Goal: Task Accomplishment & Management: Complete application form

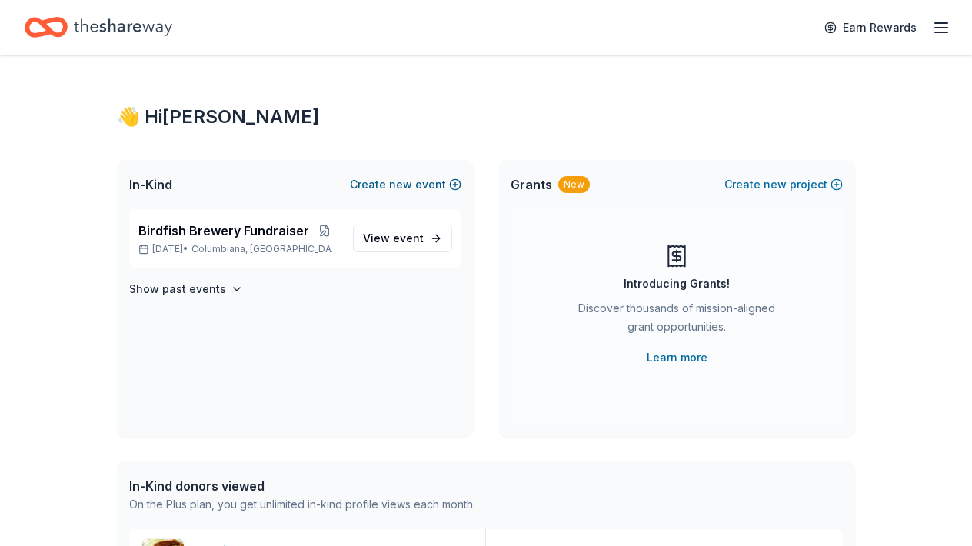
click at [454, 184] on button "Create new event" at bounding box center [405, 184] width 111 height 18
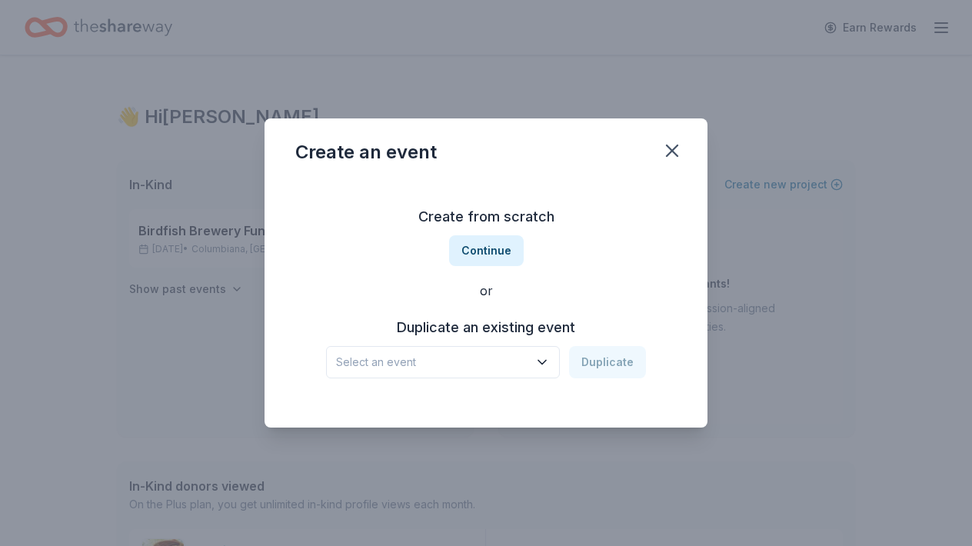
click at [487, 361] on span "Select an event" at bounding box center [432, 362] width 192 height 18
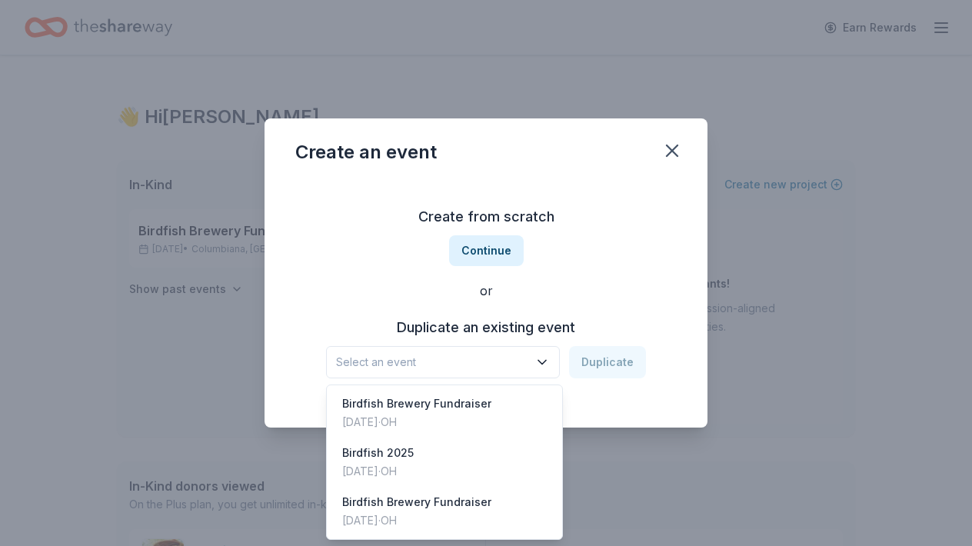
click at [603, 314] on div "Create from scratch Continue or Duplicate an existing event Select an event Dup…" at bounding box center [485, 291] width 381 height 223
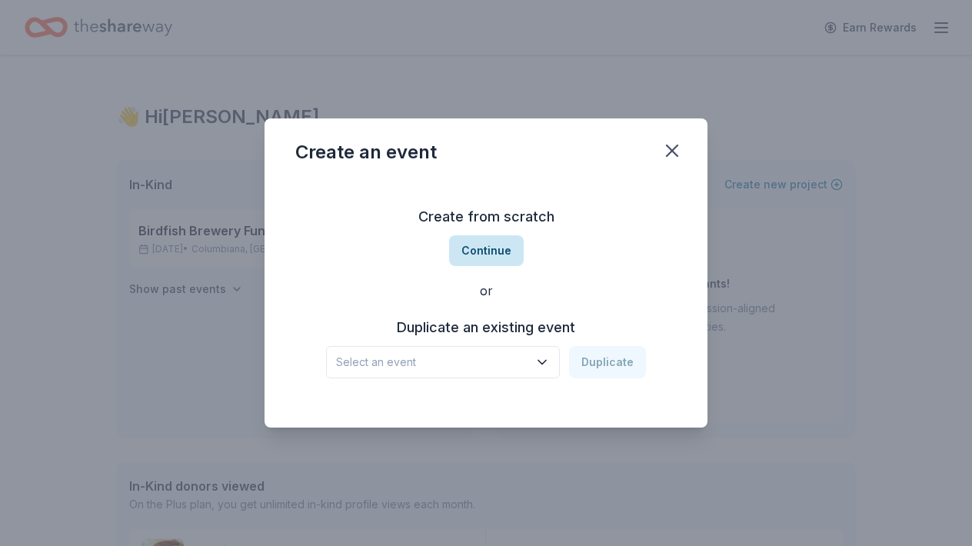
click at [496, 241] on button "Continue" at bounding box center [486, 250] width 75 height 31
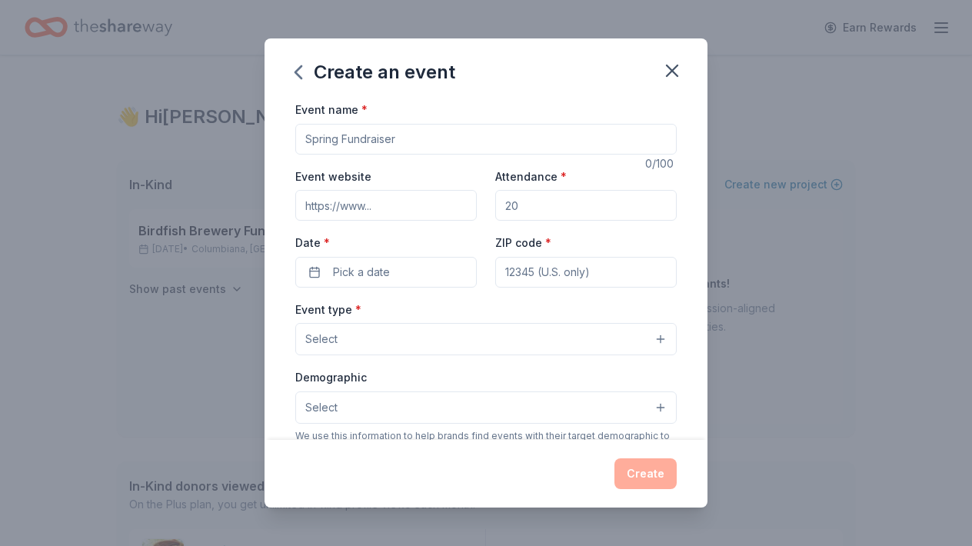
click at [412, 131] on input "Event name *" at bounding box center [485, 139] width 381 height 31
type input "Spaghetti Dinner"
click at [311, 269] on button "Pick a date" at bounding box center [385, 272] width 181 height 31
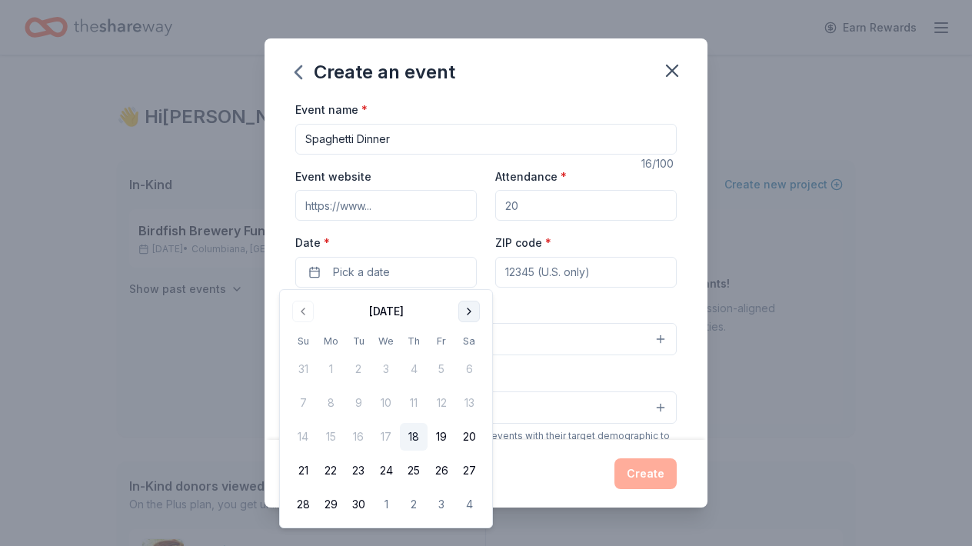
click at [471, 311] on button "Go to next month" at bounding box center [469, 312] width 22 height 22
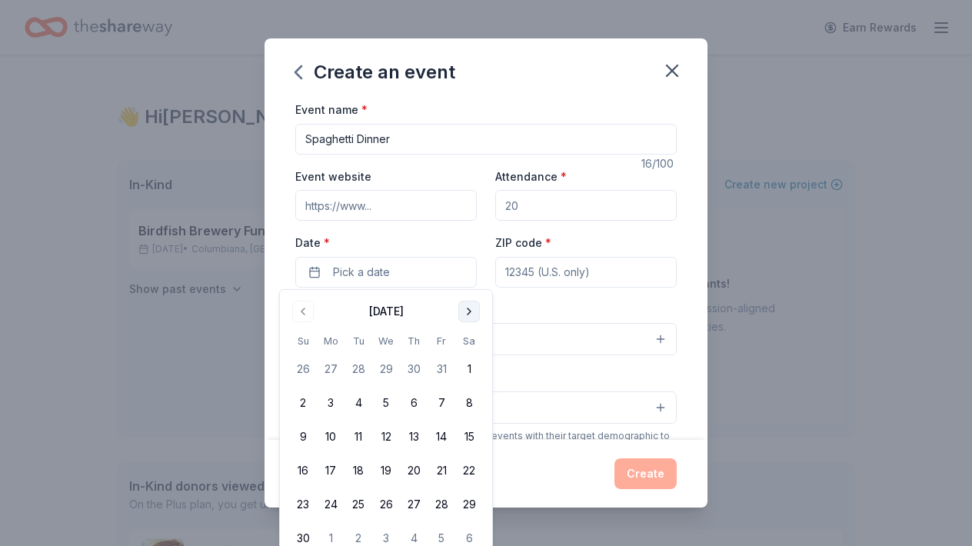
click at [471, 311] on button "Go to next month" at bounding box center [469, 312] width 22 height 22
click at [299, 401] on button "7" at bounding box center [303, 403] width 28 height 28
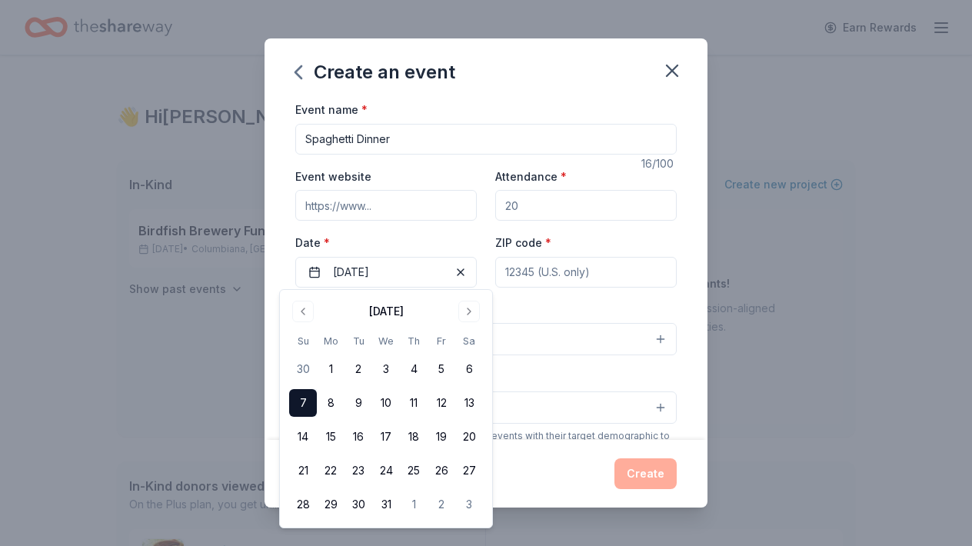
click at [597, 272] on input "ZIP code *" at bounding box center [585, 272] width 181 height 31
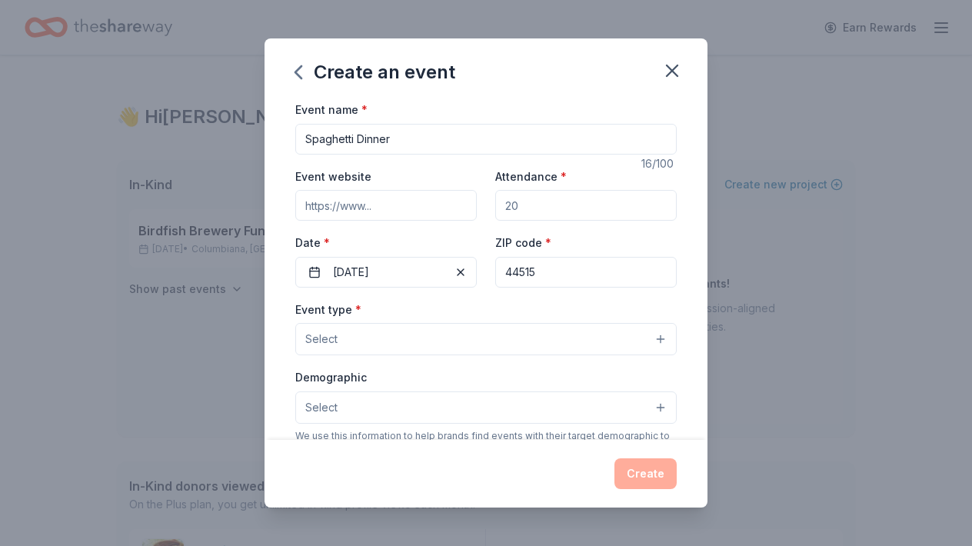
type input "44515"
click at [568, 198] on input "Attendance *" at bounding box center [585, 205] width 181 height 31
type input "200"
click at [642, 475] on div "Create" at bounding box center [485, 473] width 381 height 31
click at [619, 333] on button "Select" at bounding box center [485, 339] width 381 height 32
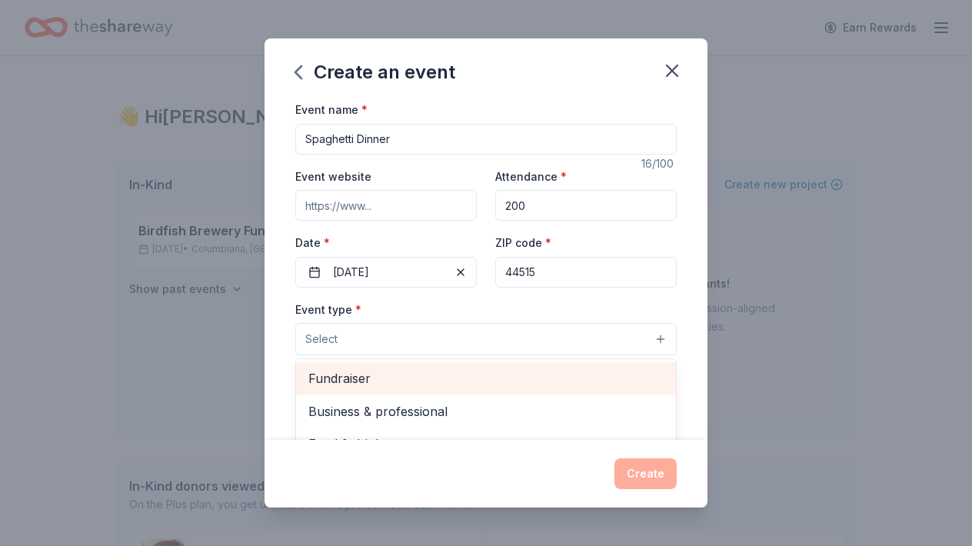
click at [454, 373] on span "Fundraiser" at bounding box center [485, 378] width 355 height 20
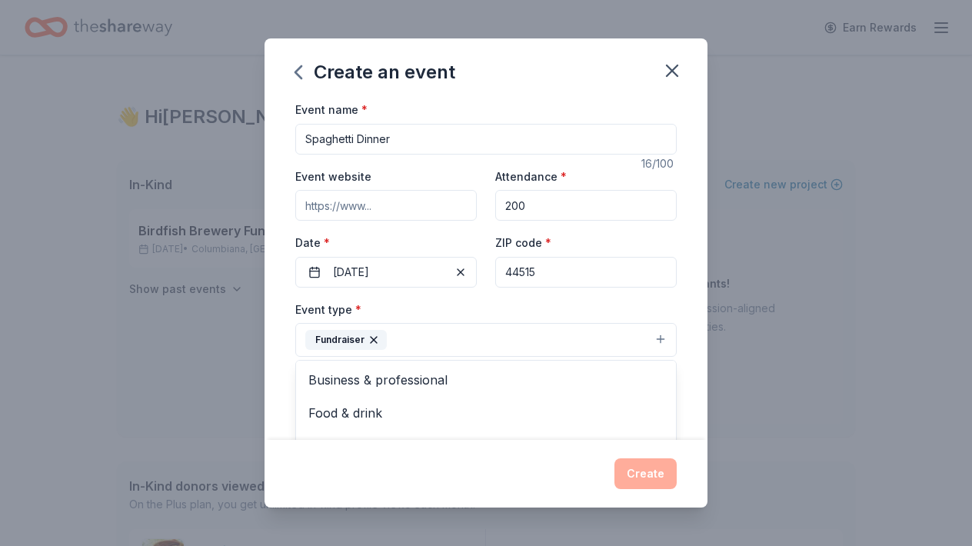
click at [627, 477] on div "Create" at bounding box center [485, 473] width 381 height 31
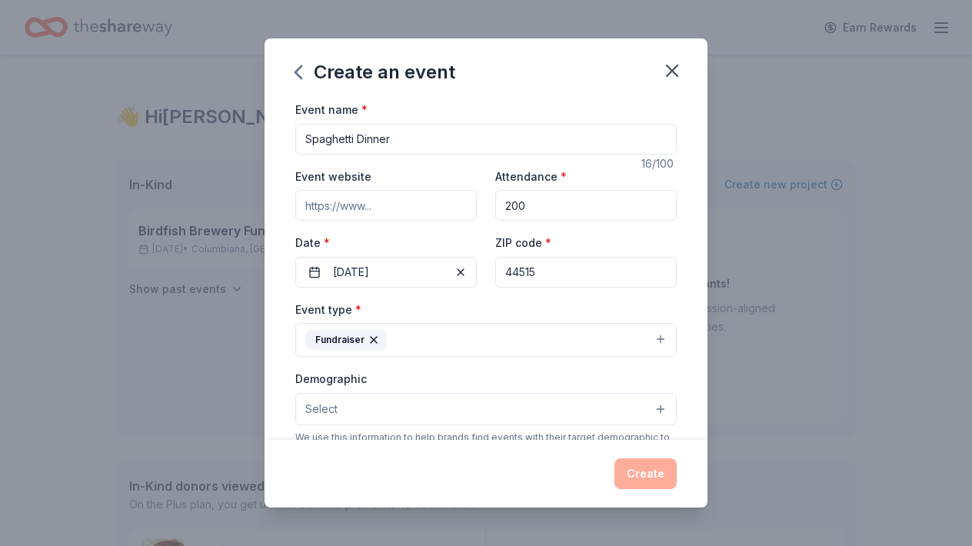
click at [565, 105] on div "Event name * Spaghetti Dinner" at bounding box center [485, 127] width 381 height 55
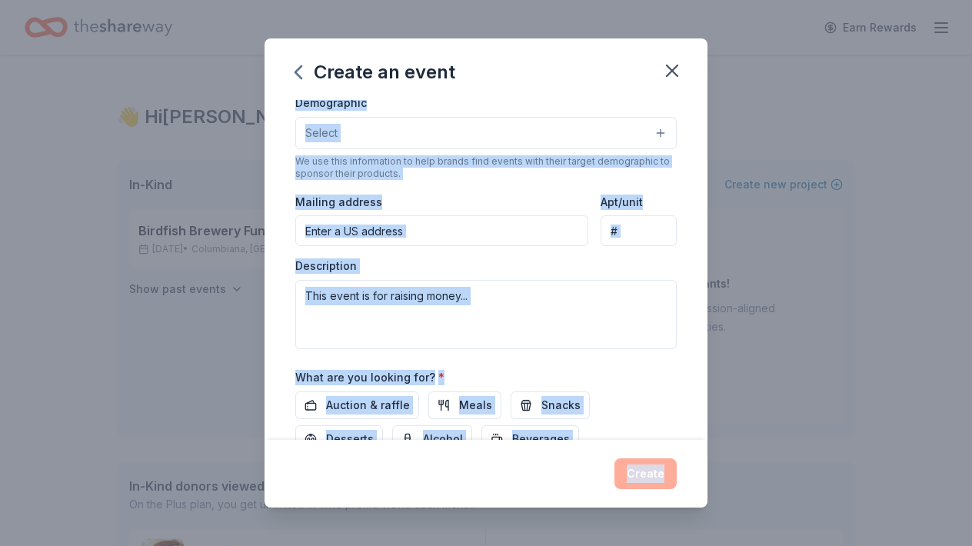
scroll to position [357, 0]
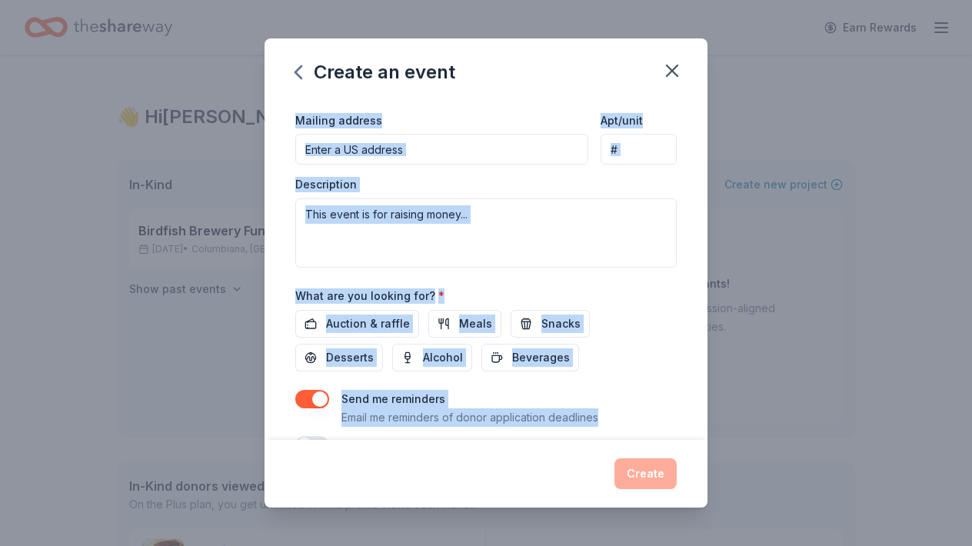
drag, startPoint x: 692, startPoint y: 367, endPoint x: 685, endPoint y: 416, distance: 48.9
click at [685, 416] on div "Event name * Spaghetti Dinner 16 /100 Event website Attendance * 200 Date * 12/…" at bounding box center [485, 270] width 443 height 340
click at [673, 400] on div "Send me reminders Email me reminders of donor application deadlines" at bounding box center [485, 408] width 381 height 37
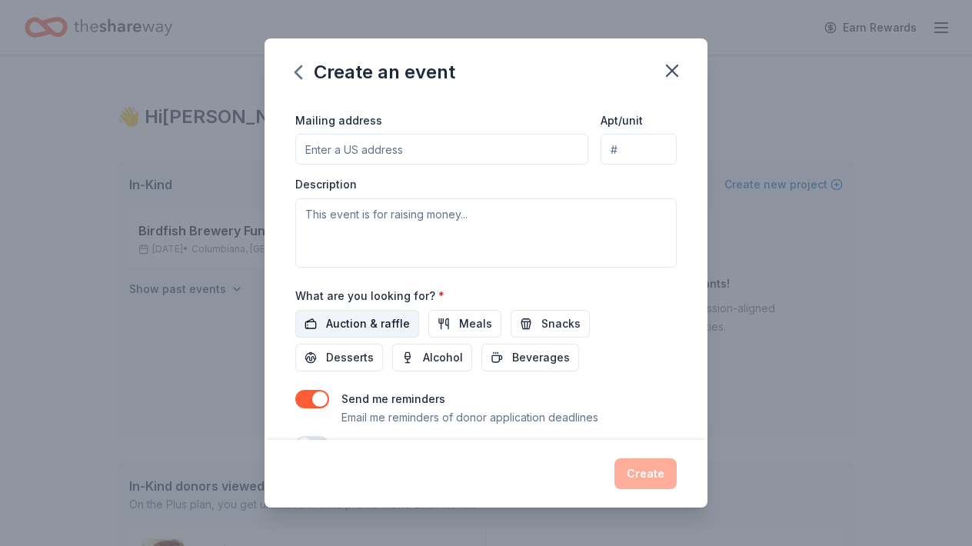
click at [384, 318] on span "Auction & raffle" at bounding box center [368, 323] width 84 height 18
click at [434, 321] on button "Meals" at bounding box center [464, 324] width 73 height 28
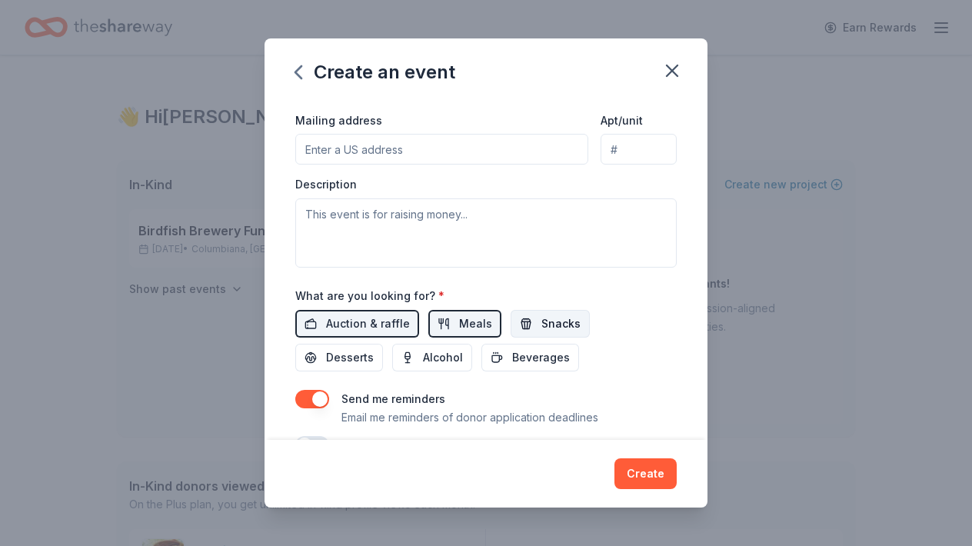
click at [519, 323] on button "Snacks" at bounding box center [549, 324] width 79 height 28
click at [383, 344] on button "Desserts" at bounding box center [339, 358] width 88 height 28
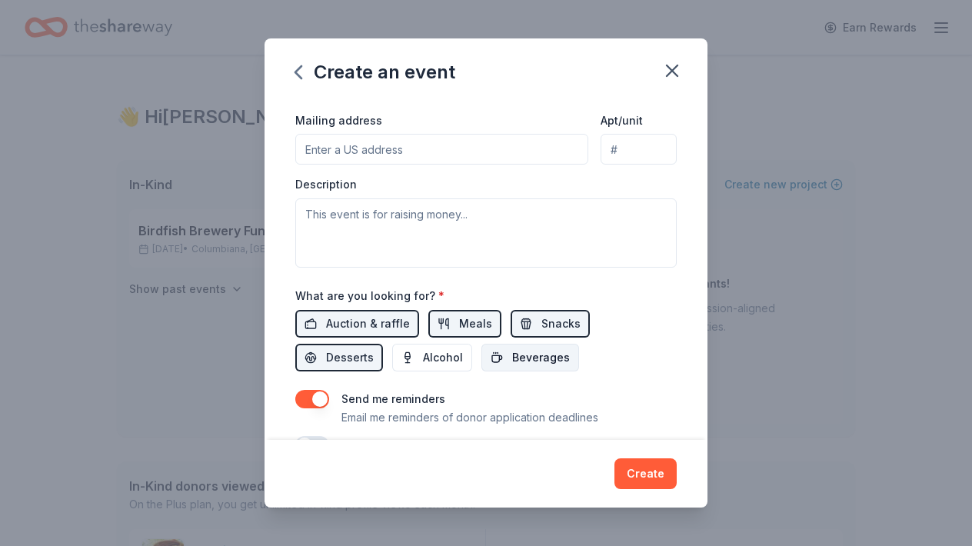
click at [512, 358] on span "Beverages" at bounding box center [541, 357] width 58 height 18
click at [631, 474] on button "Create" at bounding box center [645, 473] width 62 height 31
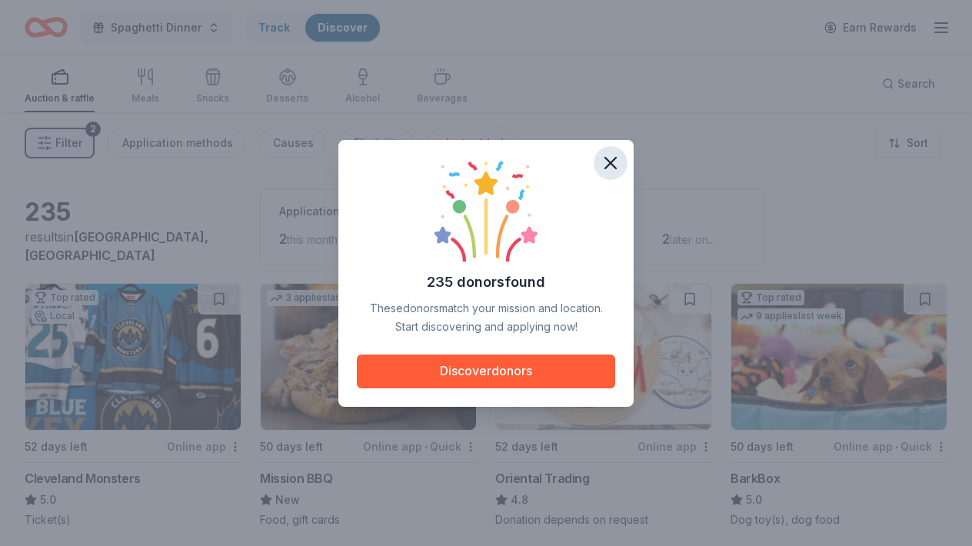
click at [606, 160] on icon "button" at bounding box center [611, 163] width 22 height 22
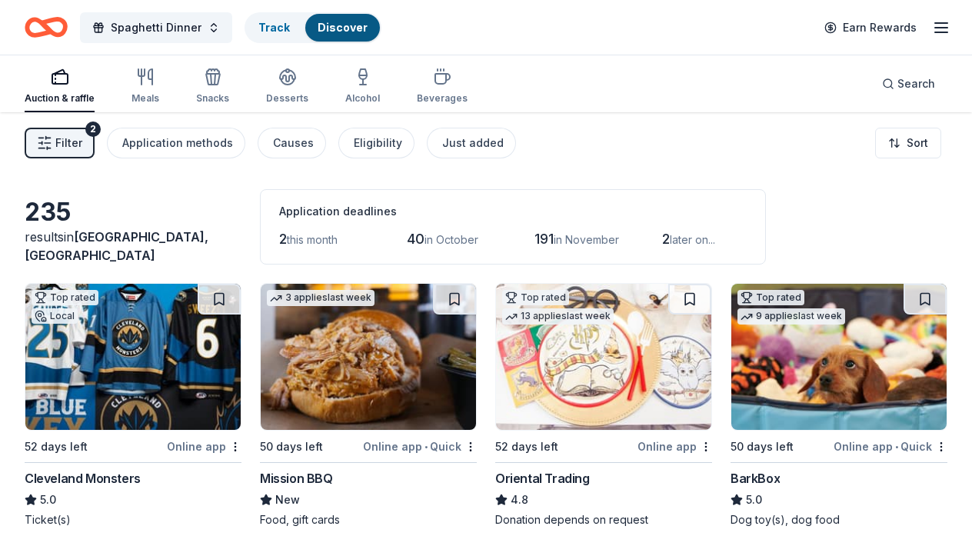
click at [351, 370] on img at bounding box center [368, 357] width 215 height 146
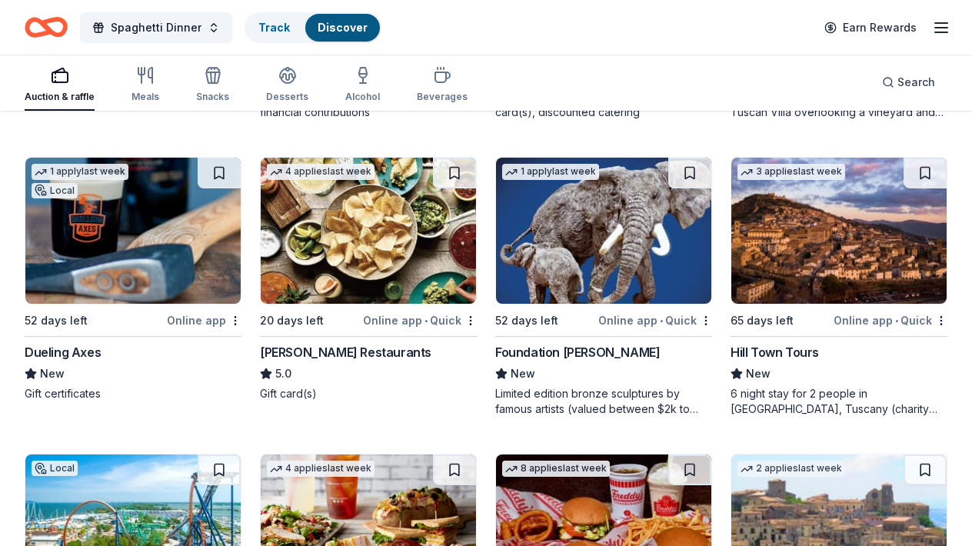
scroll to position [2531, 0]
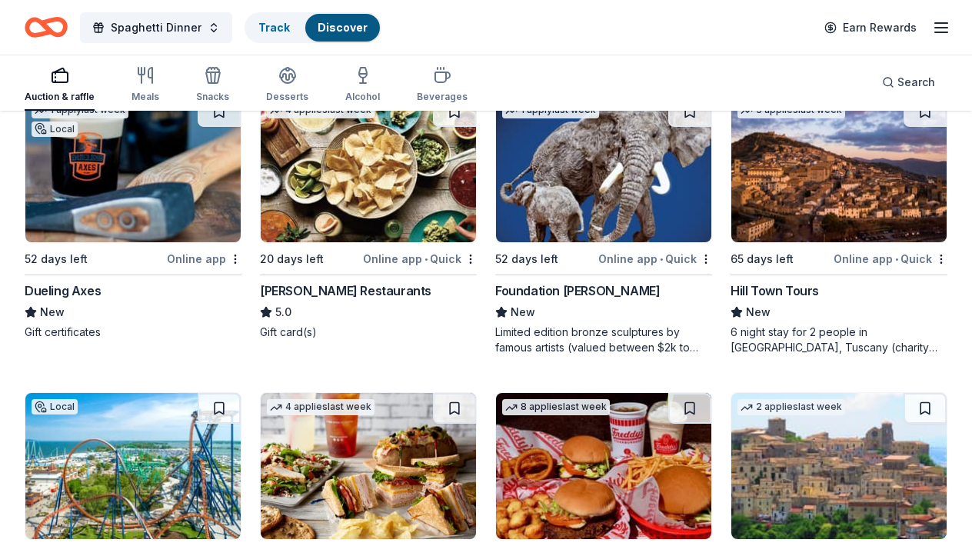
click at [336, 281] on div "Pappas Restaurants" at bounding box center [345, 290] width 171 height 18
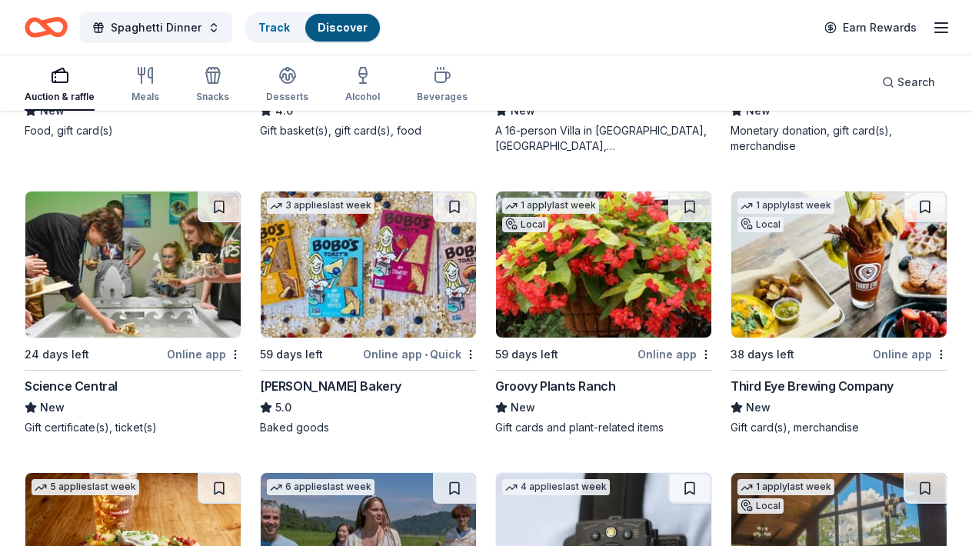
scroll to position [3090, 0]
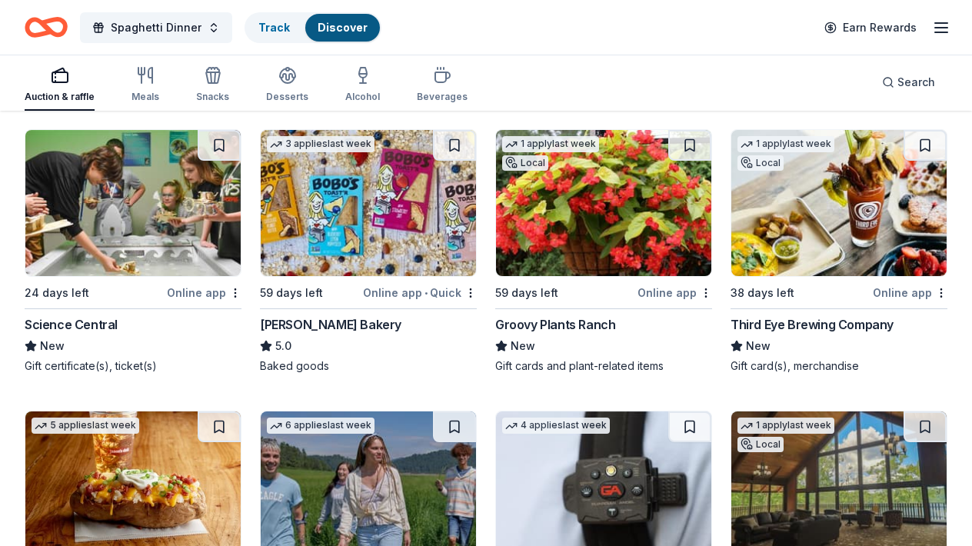
click at [369, 237] on img at bounding box center [368, 203] width 215 height 146
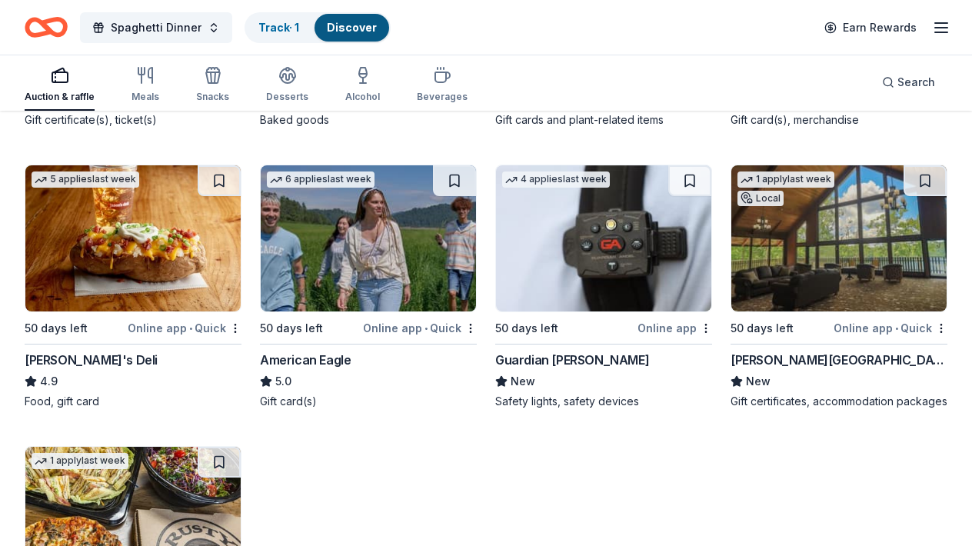
scroll to position [3367, 0]
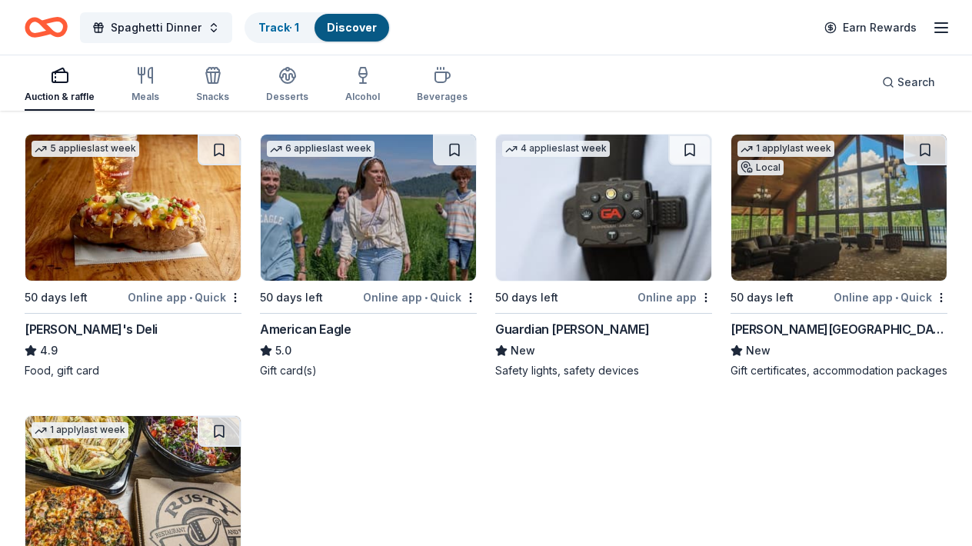
click at [530, 240] on img at bounding box center [603, 208] width 215 height 146
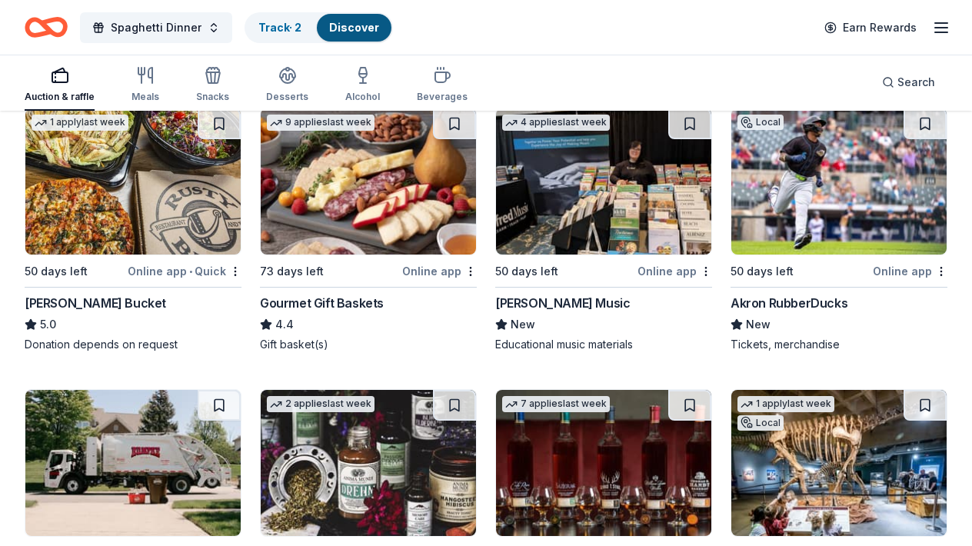
scroll to position [3644, 0]
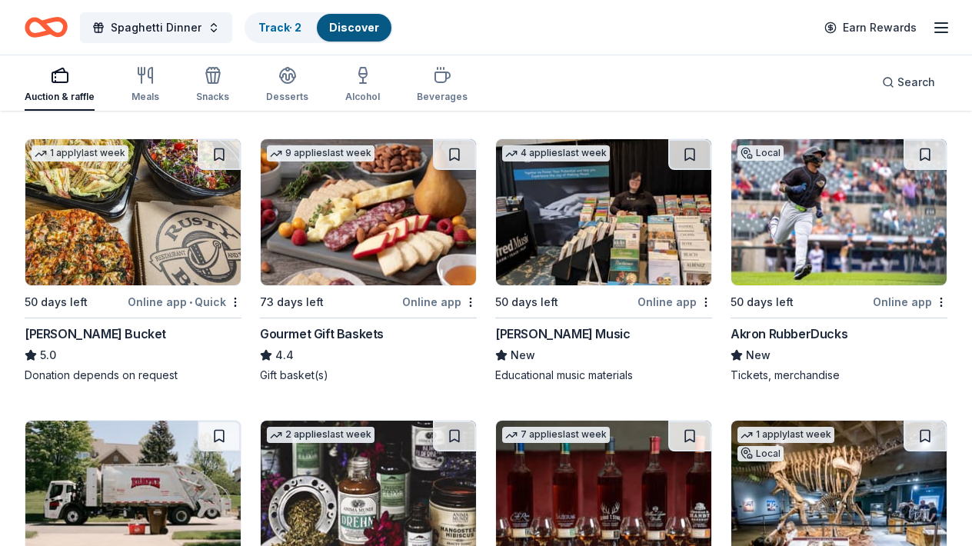
click at [354, 264] on img at bounding box center [368, 212] width 215 height 146
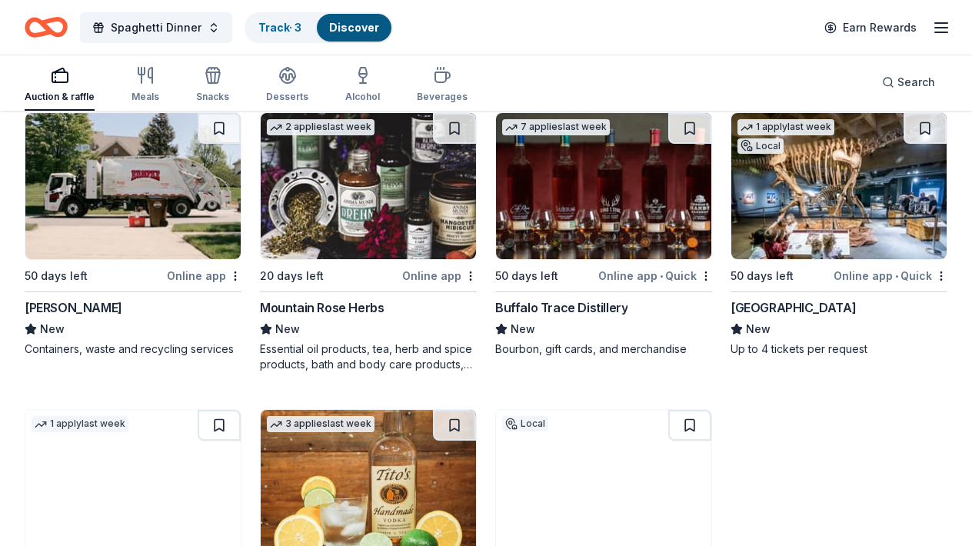
scroll to position [3982, 0]
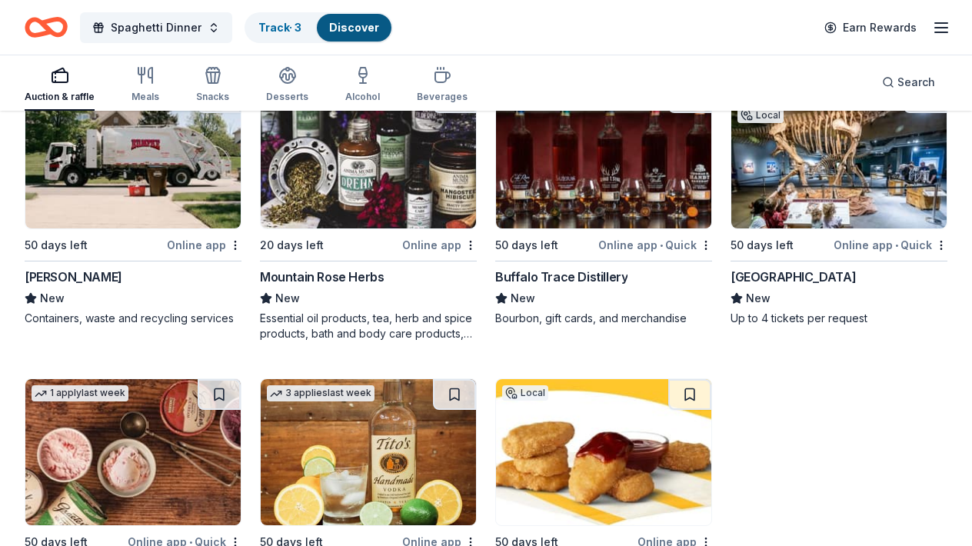
click at [372, 198] on img at bounding box center [368, 155] width 215 height 146
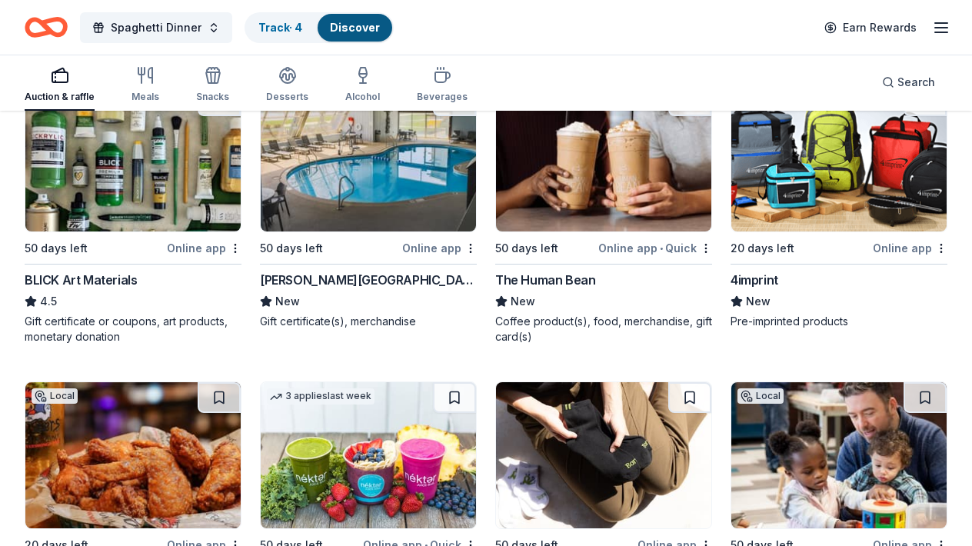
scroll to position [5181, 0]
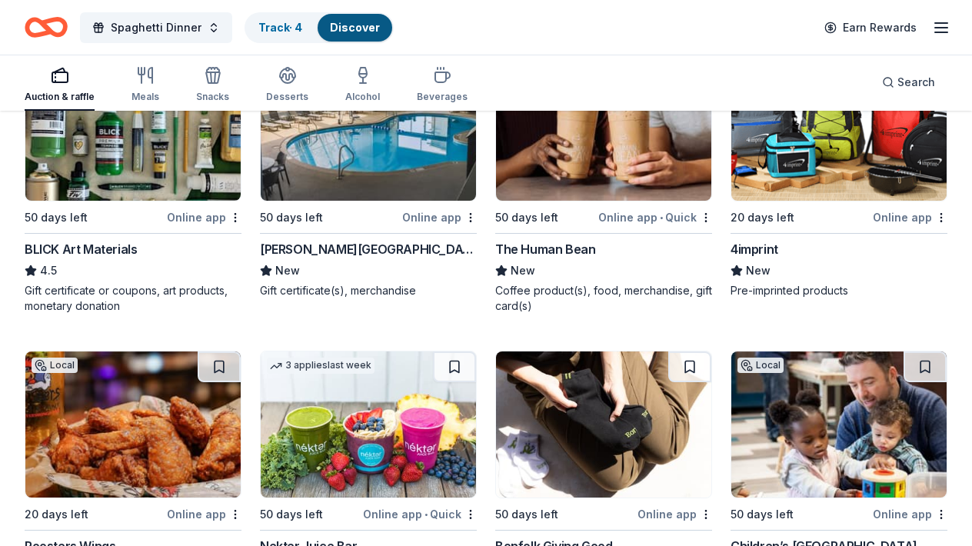
click at [128, 182] on img at bounding box center [132, 128] width 215 height 146
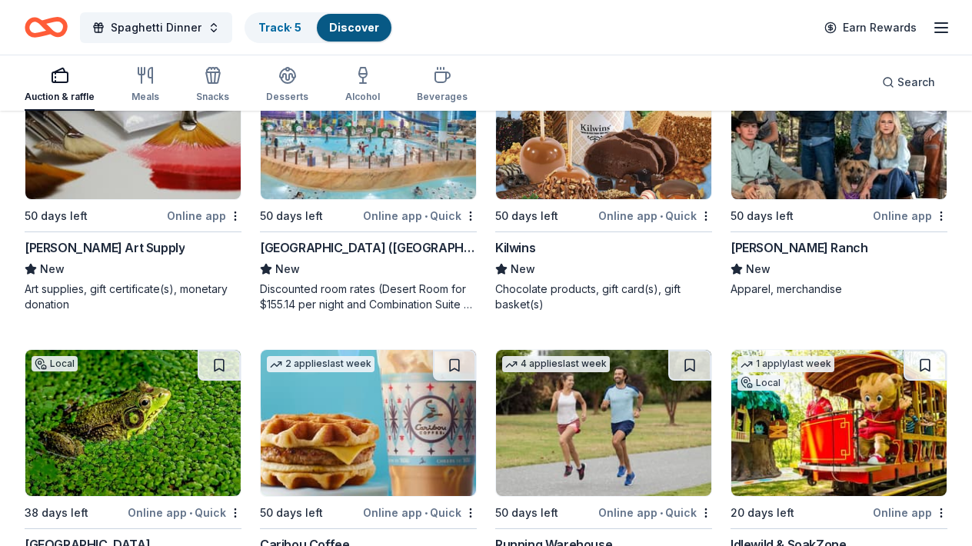
scroll to position [6135, 0]
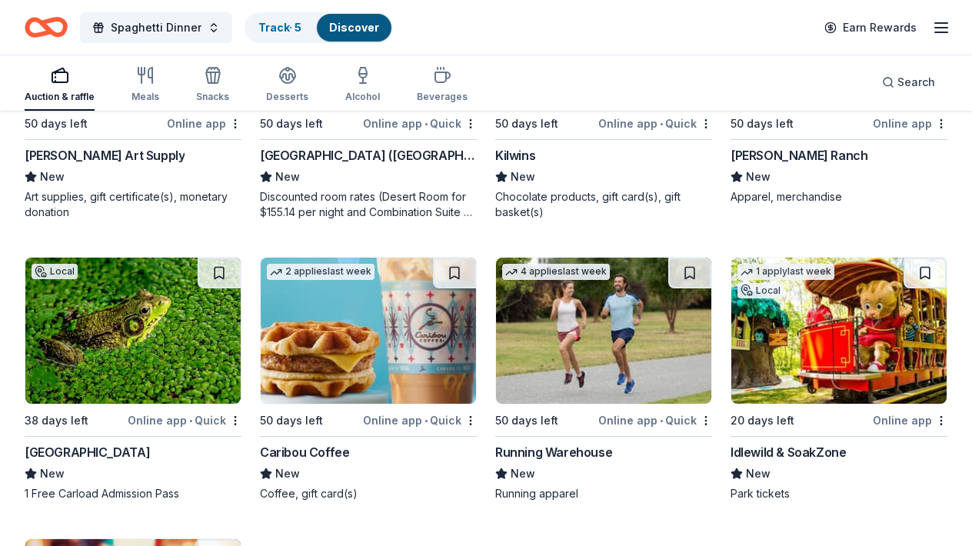
click at [775, 133] on div "50 days left" at bounding box center [761, 124] width 63 height 18
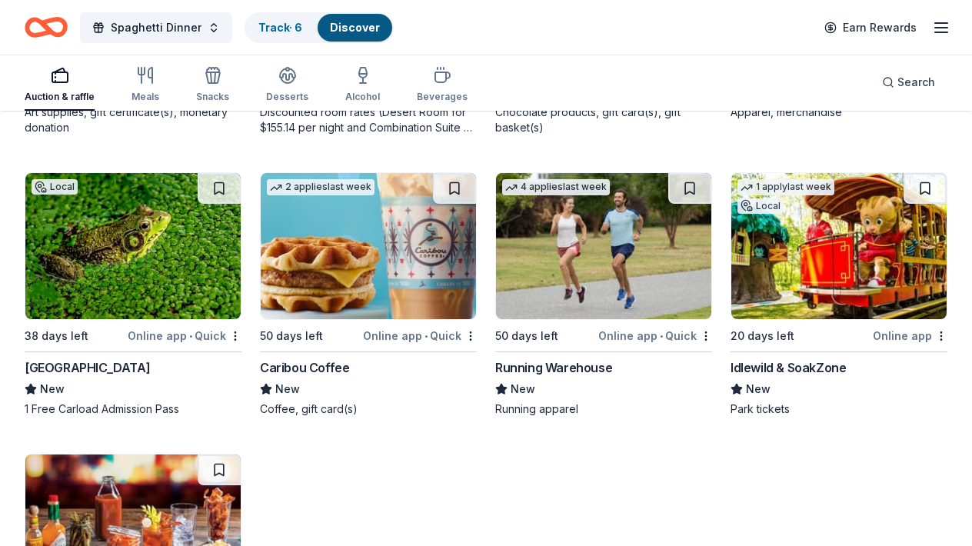
scroll to position [6227, 0]
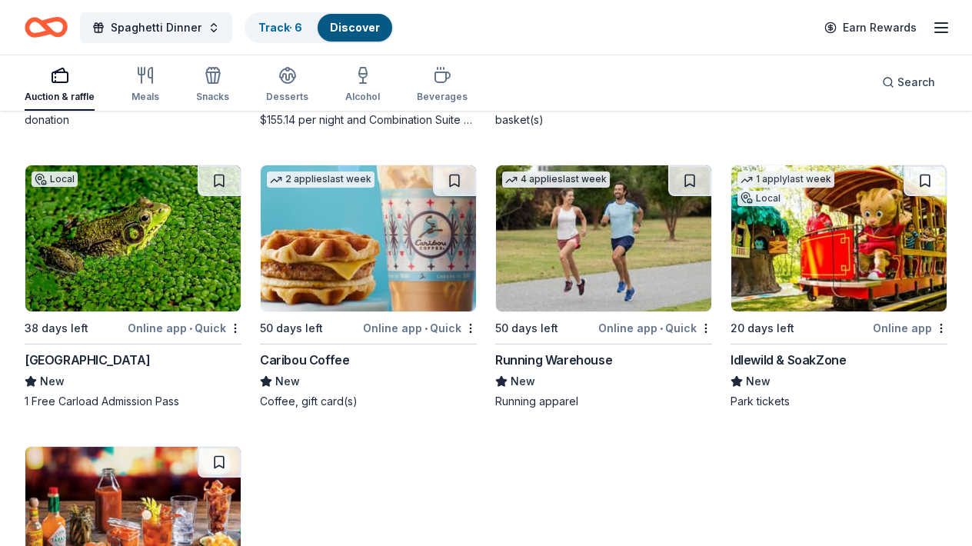
click at [288, 237] on img at bounding box center [368, 238] width 215 height 146
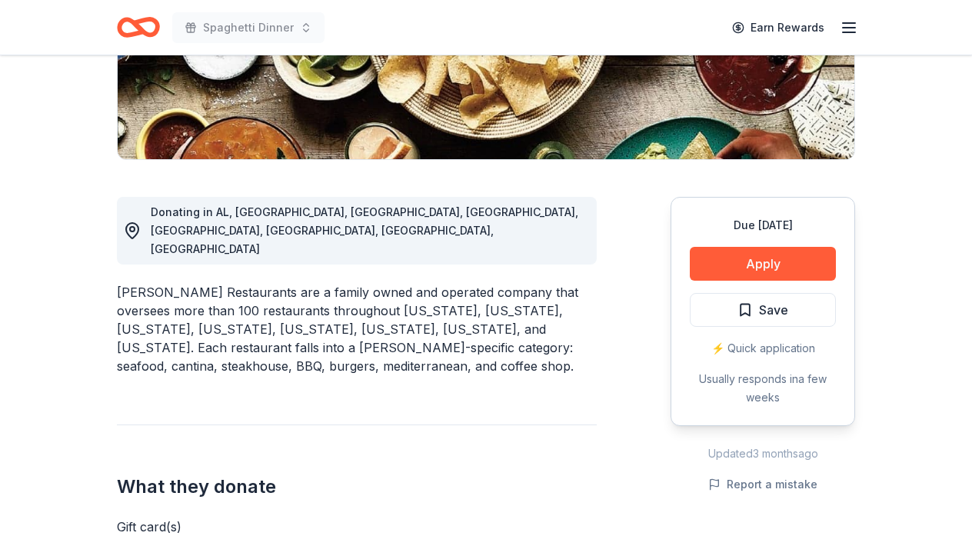
scroll to position [338, 0]
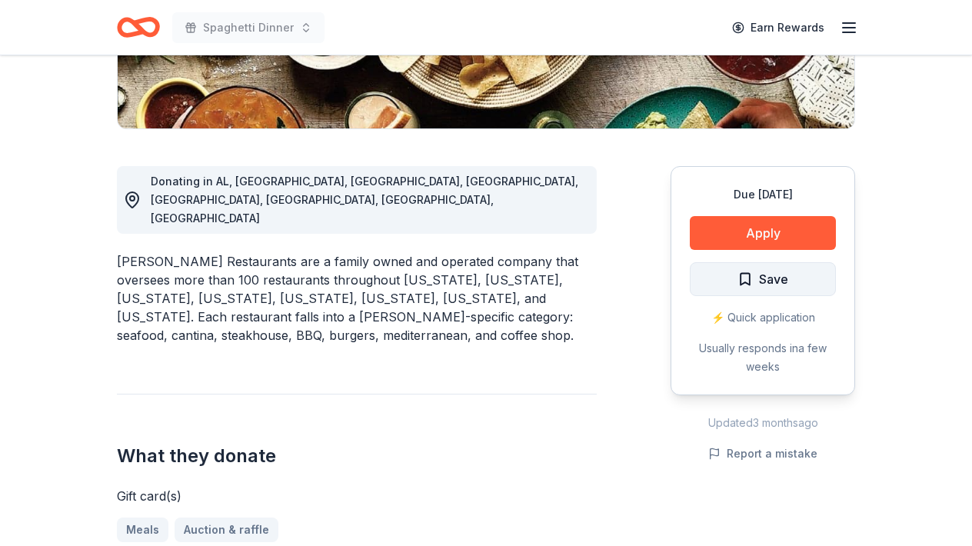
click at [741, 282] on span "Save" at bounding box center [762, 279] width 51 height 20
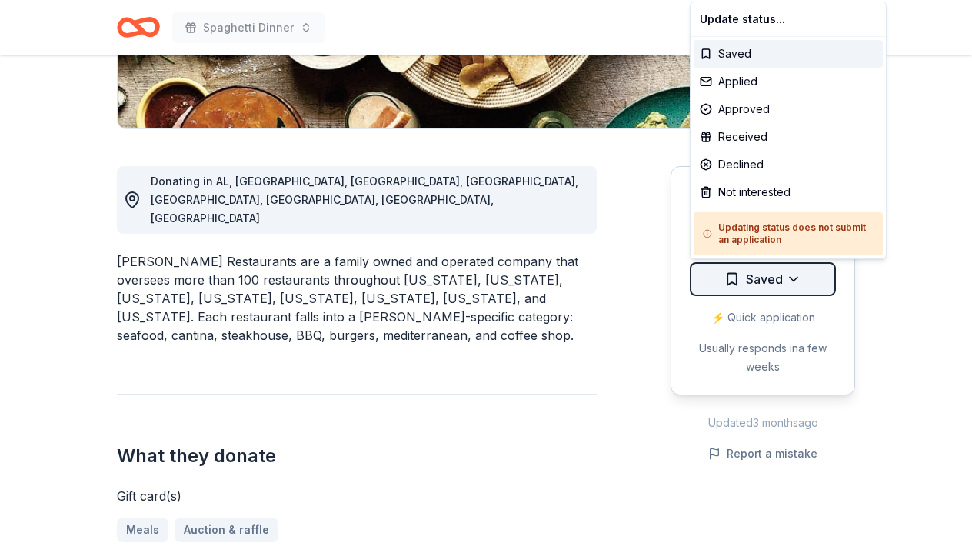
click at [747, 188] on div "Not interested" at bounding box center [787, 192] width 189 height 28
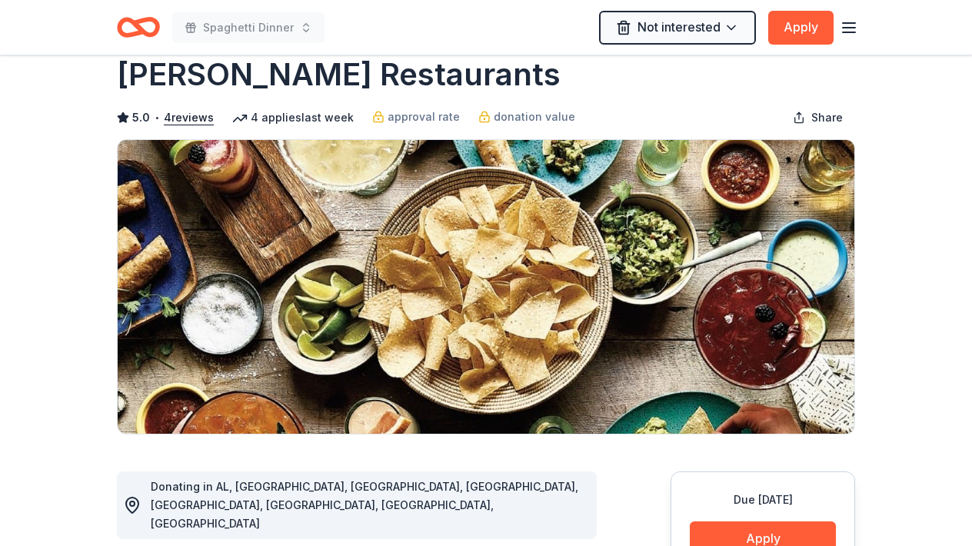
scroll to position [0, 0]
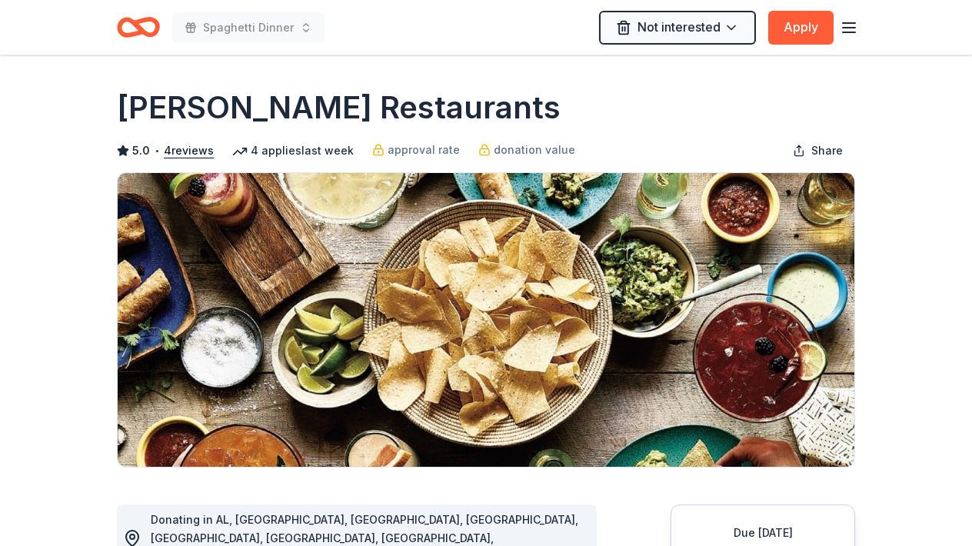
click at [133, 27] on icon "Home" at bounding box center [138, 27] width 43 height 36
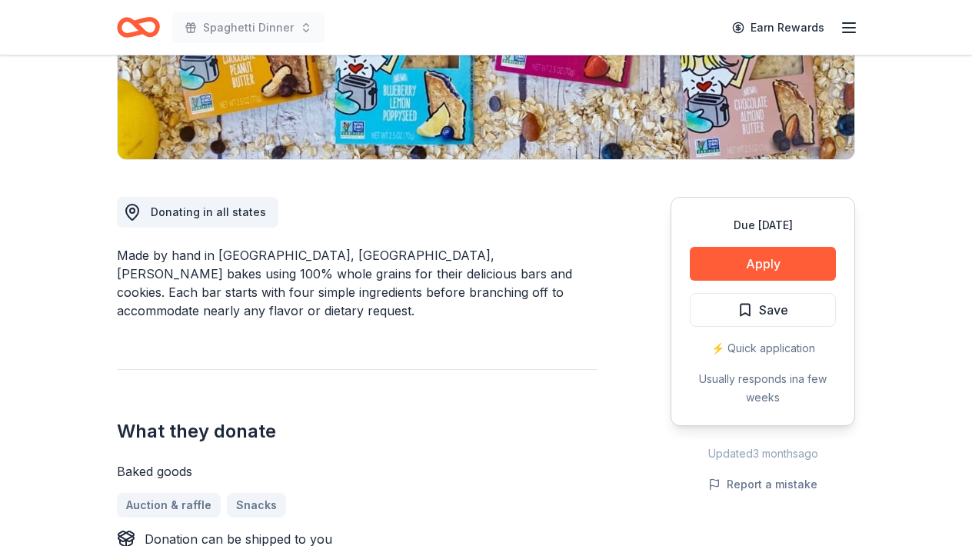
scroll to position [338, 0]
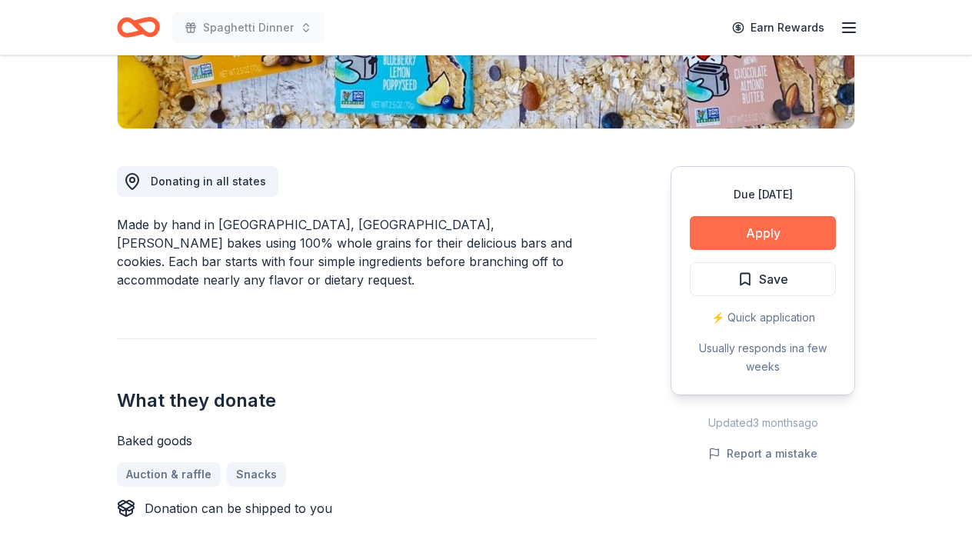
click at [759, 223] on button "Apply" at bounding box center [763, 233] width 146 height 34
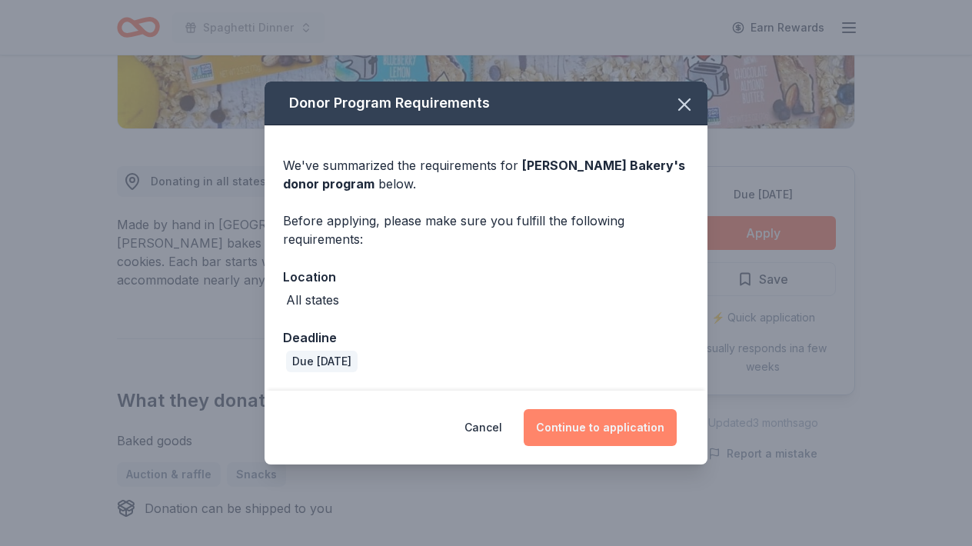
click at [617, 411] on button "Continue to application" at bounding box center [600, 427] width 153 height 37
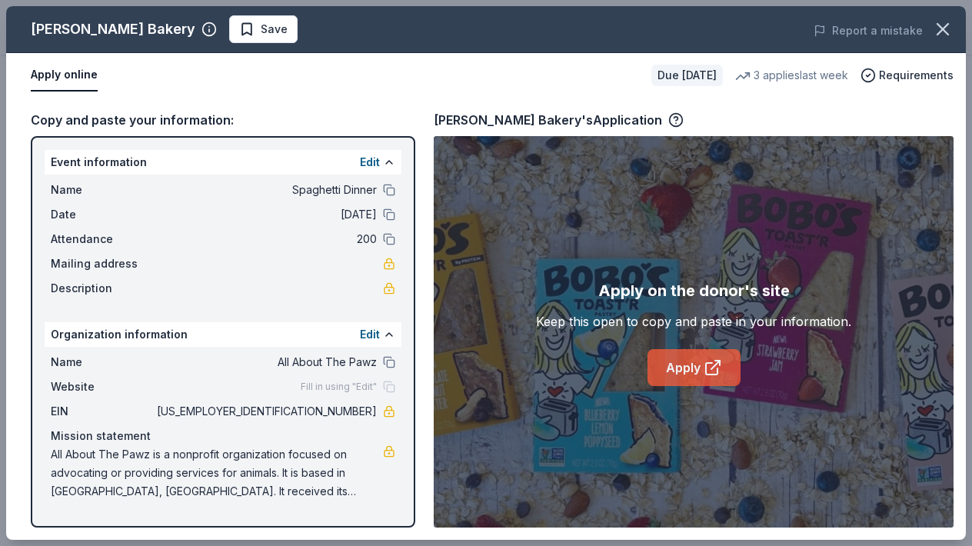
click at [706, 359] on icon at bounding box center [712, 367] width 18 height 18
click at [261, 29] on span "Save" at bounding box center [274, 29] width 27 height 18
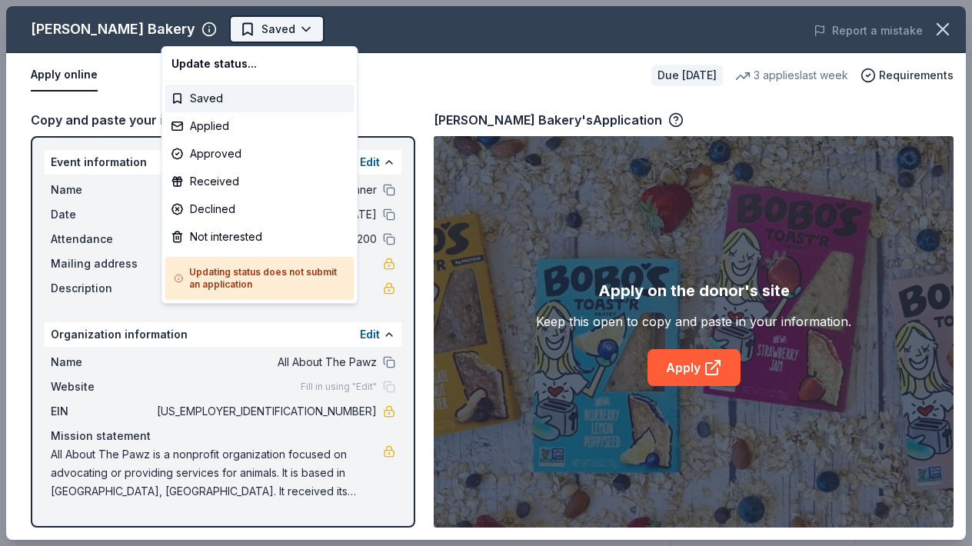
click at [231, 30] on body "Spaghetti Dinner Earn Rewards Due in 59 days Share Bobo's Bakery 5.0 • 3 review…" at bounding box center [486, 273] width 972 height 546
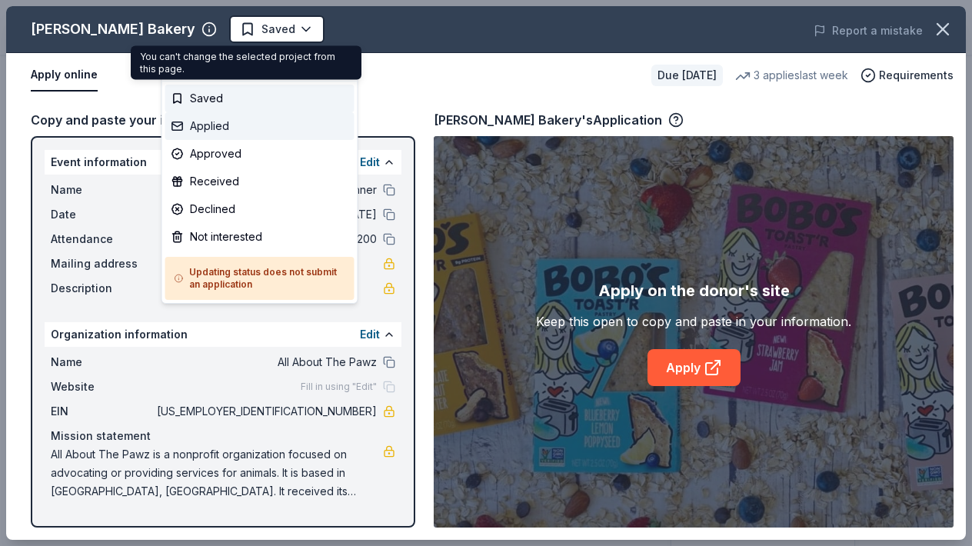
click at [198, 123] on div "Applied" at bounding box center [259, 126] width 189 height 28
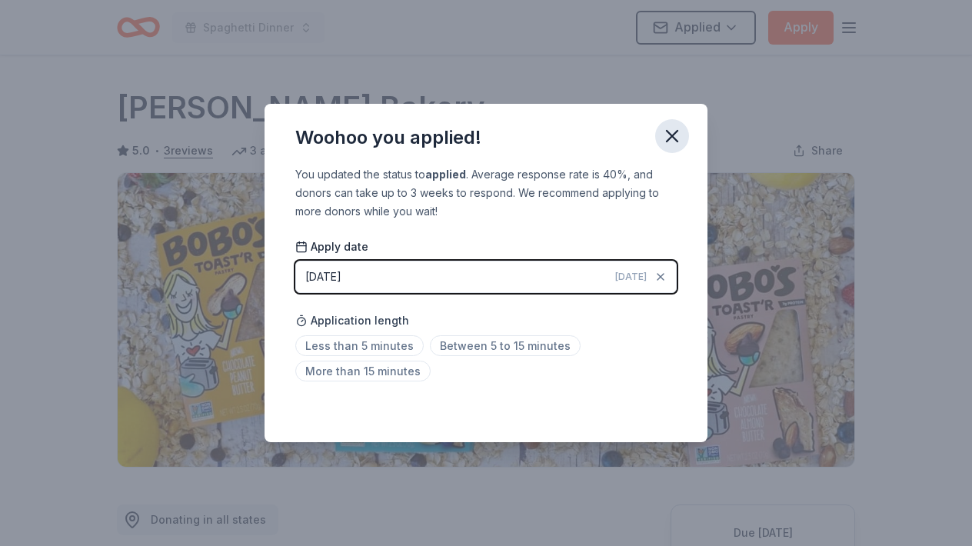
click at [675, 138] on icon "button" at bounding box center [672, 136] width 22 height 22
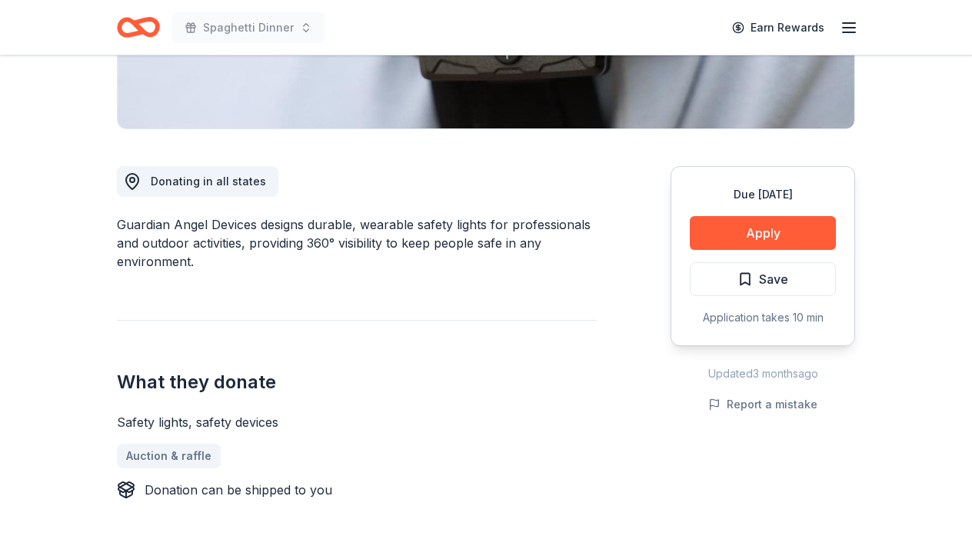
scroll to position [369, 0]
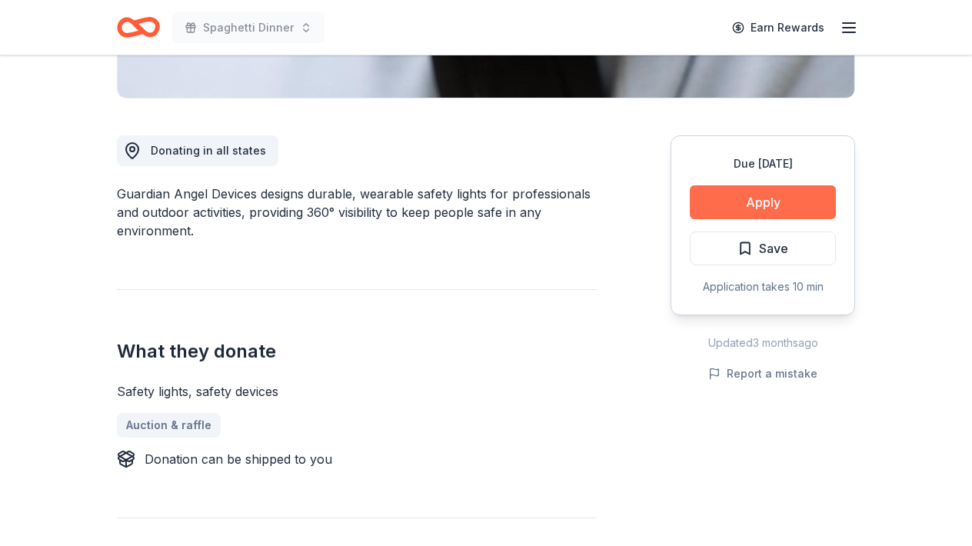
click at [776, 198] on button "Apply" at bounding box center [763, 202] width 146 height 34
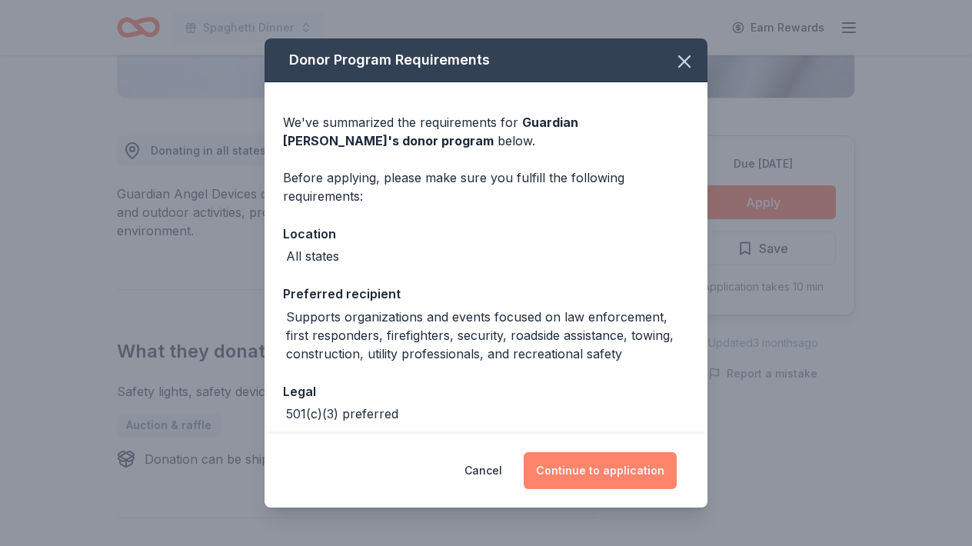
click at [620, 472] on button "Continue to application" at bounding box center [600, 470] width 153 height 37
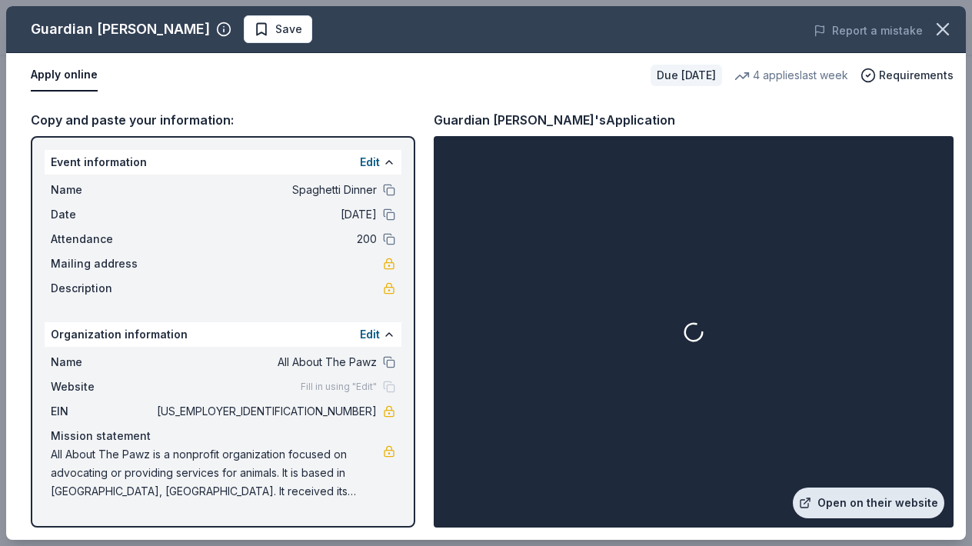
click at [856, 504] on link "Open on their website" at bounding box center [868, 502] width 151 height 31
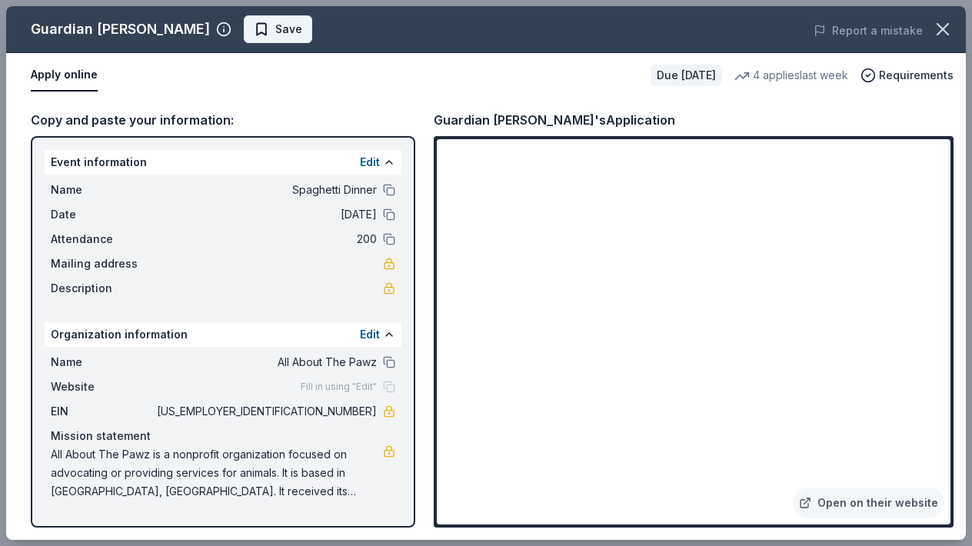
click at [254, 30] on span "Save" at bounding box center [278, 29] width 48 height 18
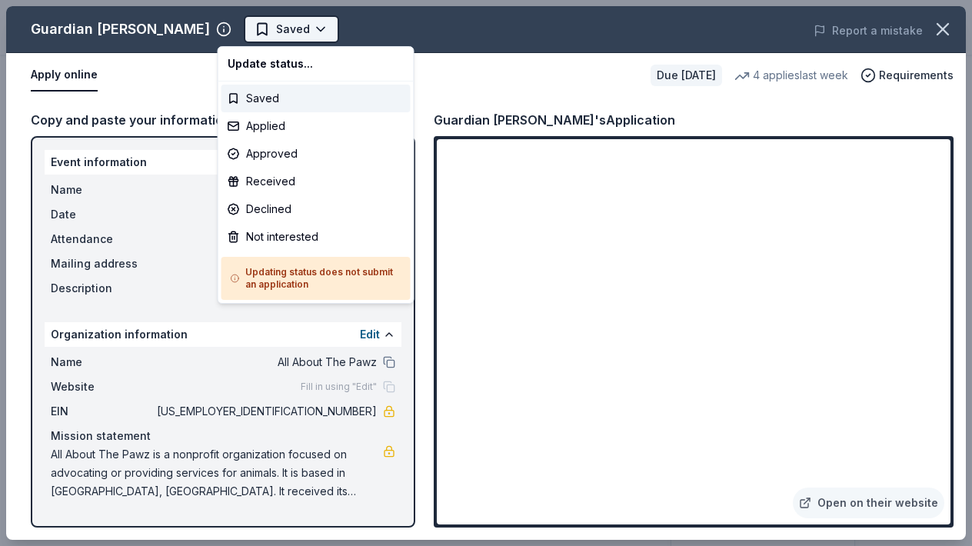
click at [298, 31] on body "Spaghetti Dinner Earn Rewards Due [DATE] Share Guardian Angel Device New 4 appl…" at bounding box center [486, 273] width 972 height 546
click at [237, 133] on div "Applied" at bounding box center [315, 126] width 189 height 28
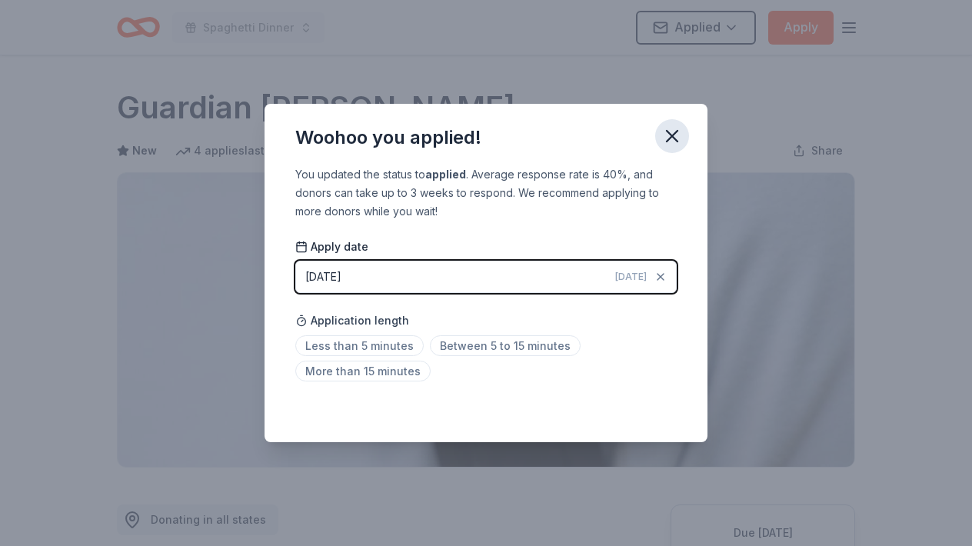
click at [670, 136] on icon "button" at bounding box center [672, 136] width 22 height 22
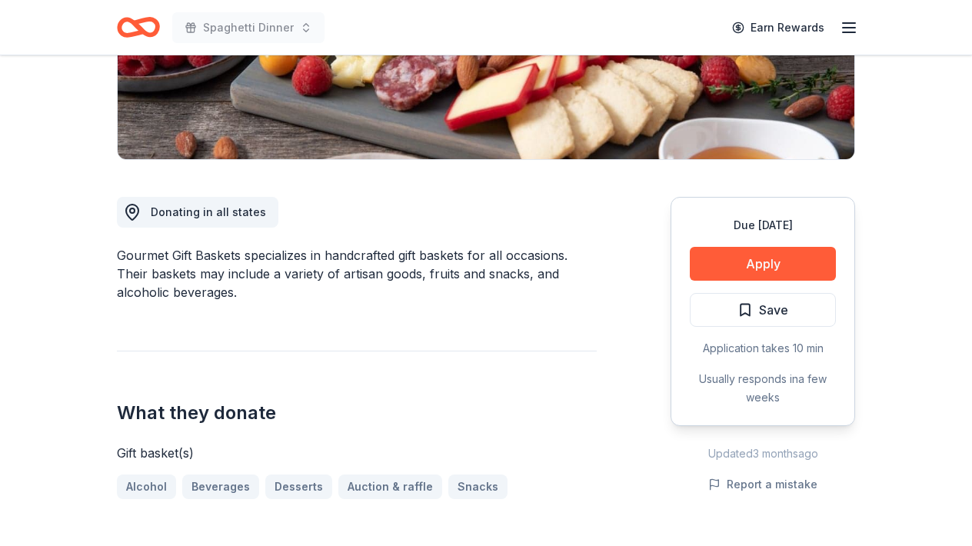
scroll to position [338, 0]
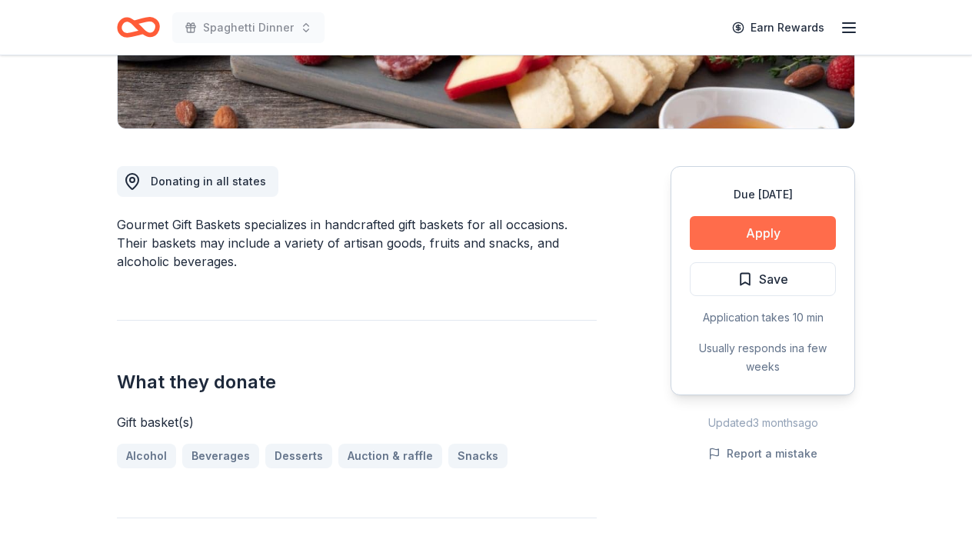
click at [768, 229] on button "Apply" at bounding box center [763, 233] width 146 height 34
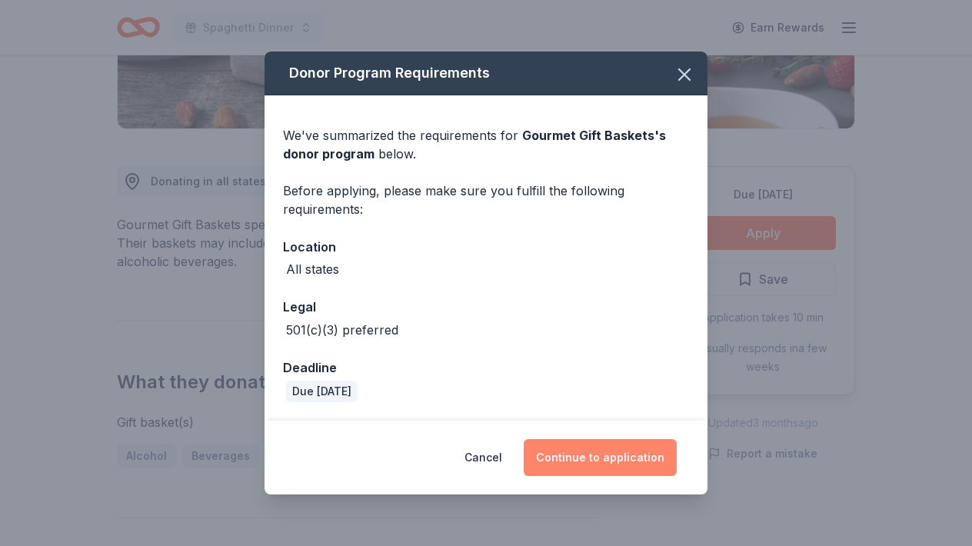
click at [605, 467] on button "Continue to application" at bounding box center [600, 457] width 153 height 37
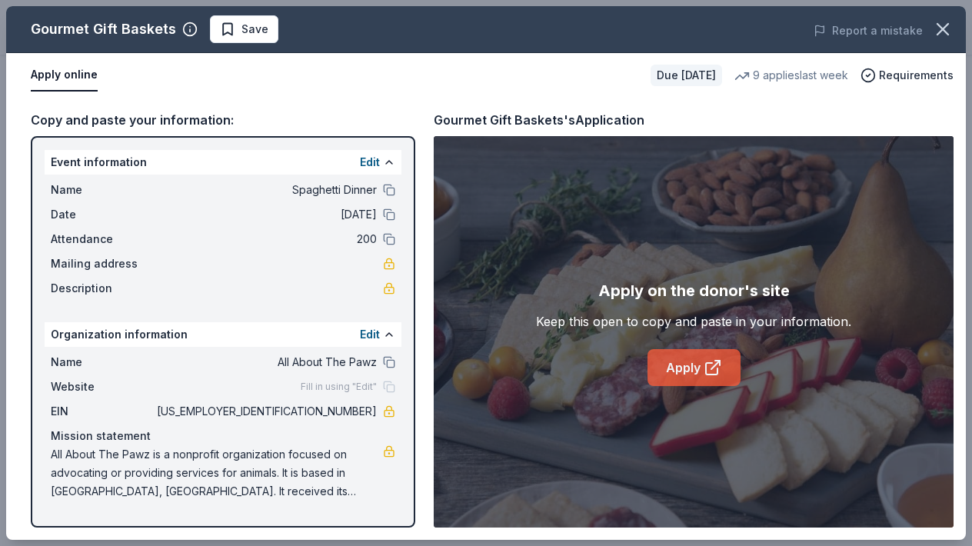
click at [684, 367] on link "Apply" at bounding box center [693, 367] width 93 height 37
click at [237, 36] on span "Save" at bounding box center [244, 29] width 48 height 18
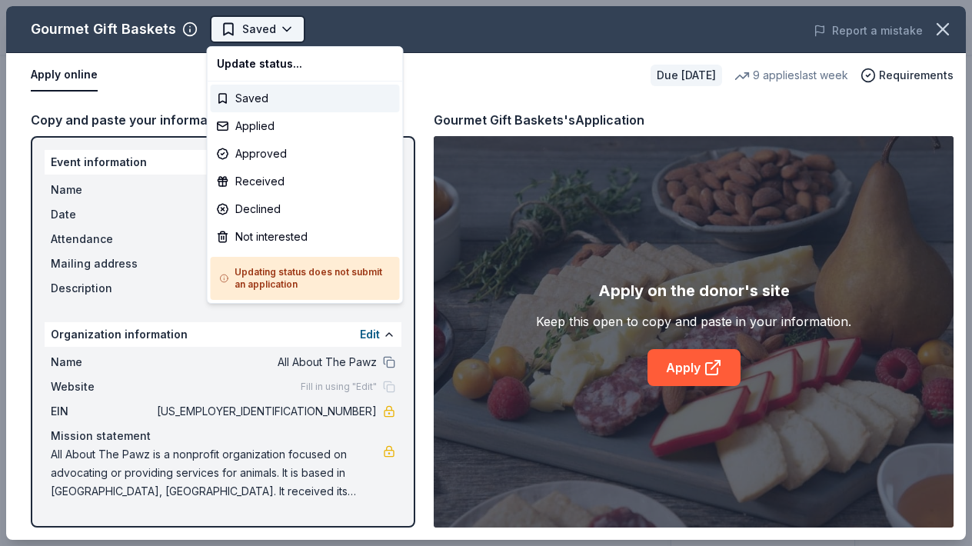
click at [260, 26] on body "Spaghetti Dinner Earn Rewards Due in 73 days Share Gourmet Gift Baskets 4.4 • 2…" at bounding box center [486, 273] width 972 height 546
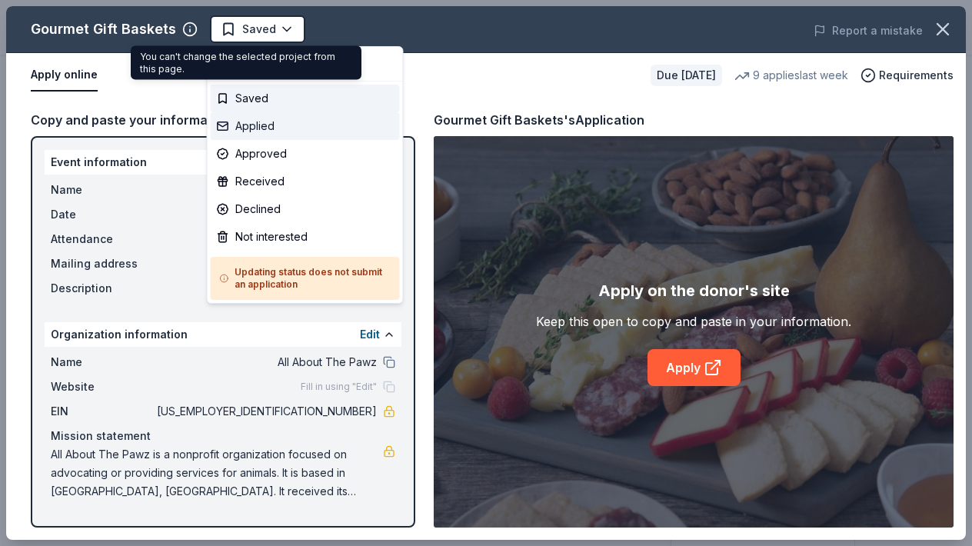
click at [228, 127] on div "Applied" at bounding box center [305, 126] width 189 height 28
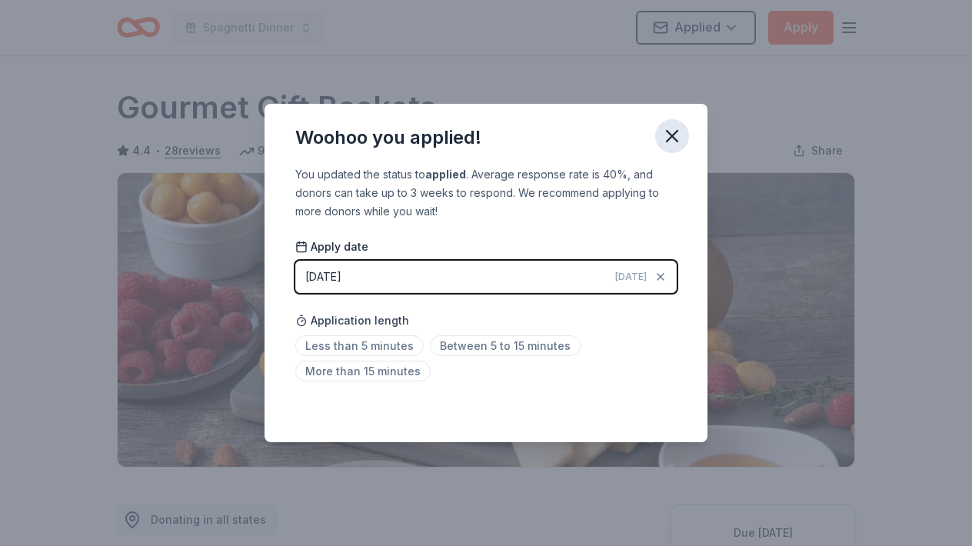
click at [675, 144] on icon "button" at bounding box center [672, 136] width 22 height 22
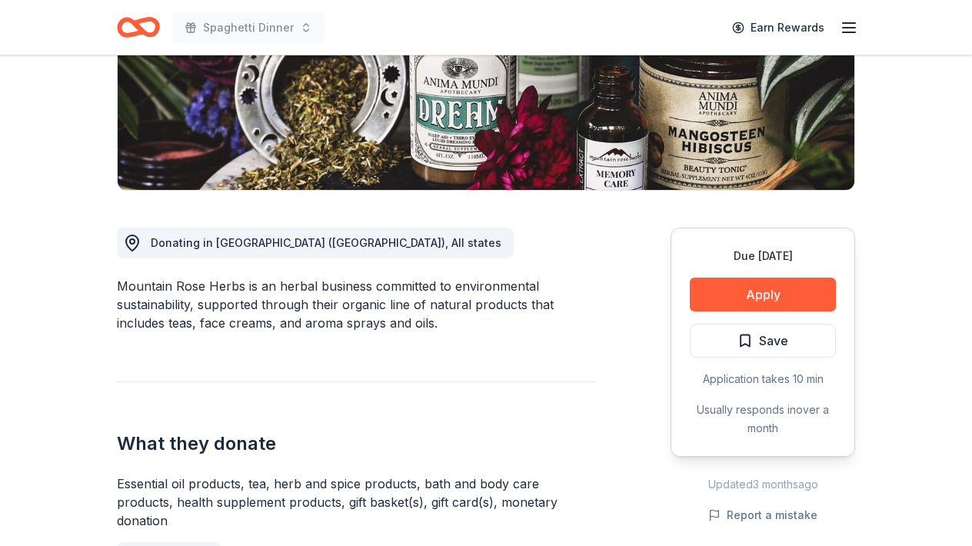
scroll to position [307, 0]
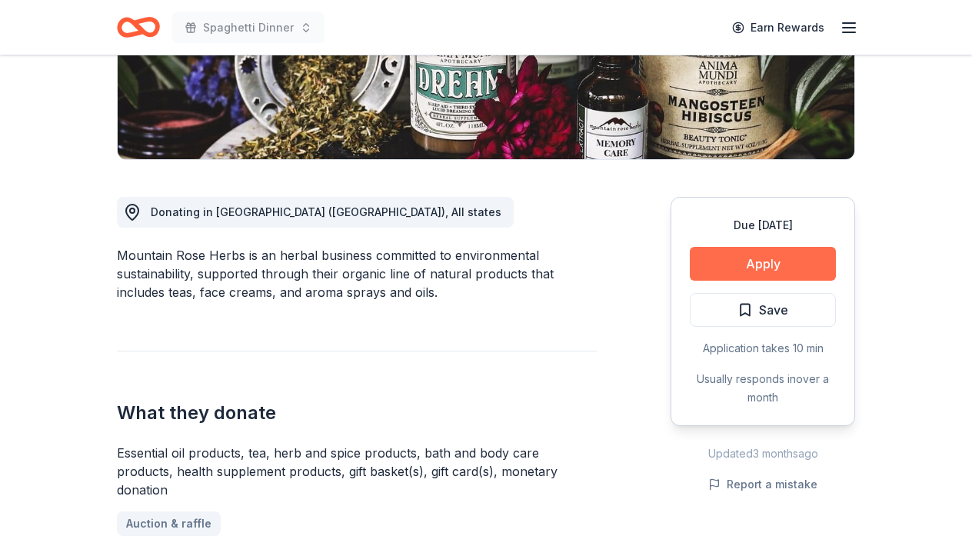
click at [774, 272] on button "Apply" at bounding box center [763, 264] width 146 height 34
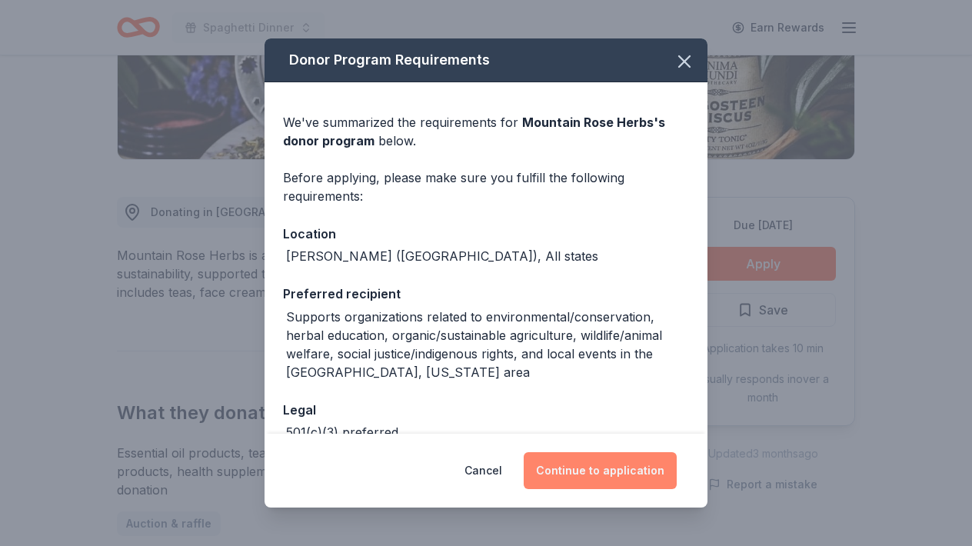
click at [600, 475] on button "Continue to application" at bounding box center [600, 470] width 153 height 37
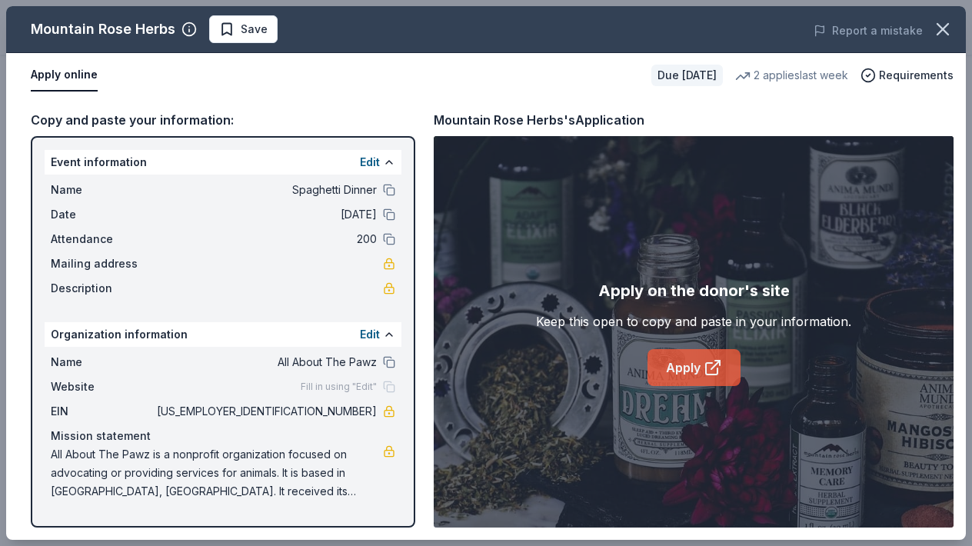
click at [661, 370] on link "Apply" at bounding box center [693, 367] width 93 height 37
click at [222, 26] on span "Save" at bounding box center [243, 29] width 48 height 18
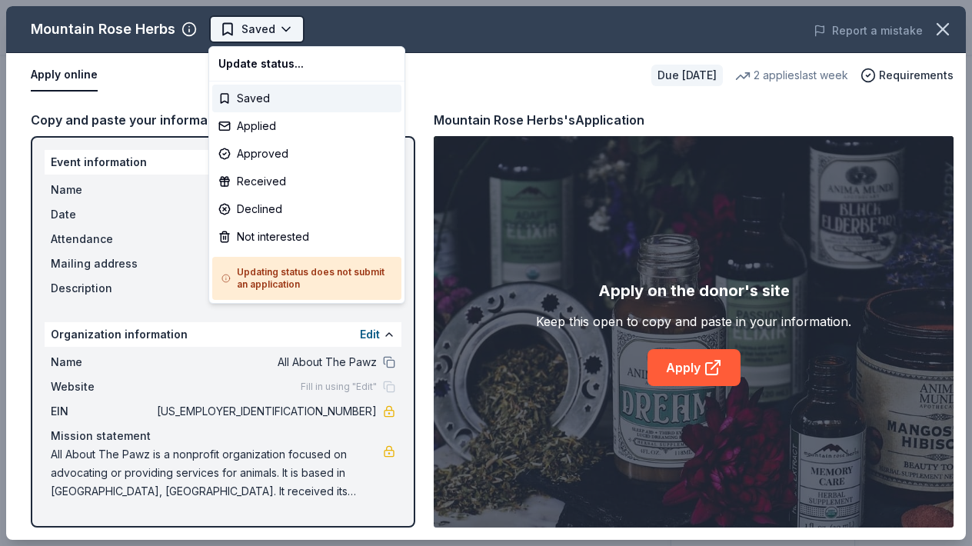
click at [288, 27] on body "Spaghetti Dinner Earn Rewards Due [DATE] Share Mountain Rose Herbs New • 1 revi…" at bounding box center [486, 273] width 972 height 546
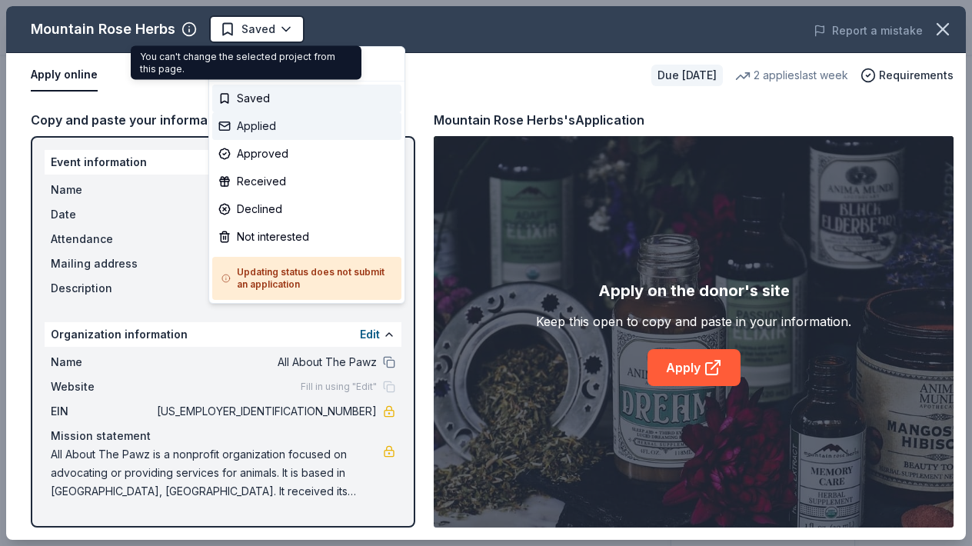
click at [223, 125] on div "Applied" at bounding box center [306, 126] width 189 height 28
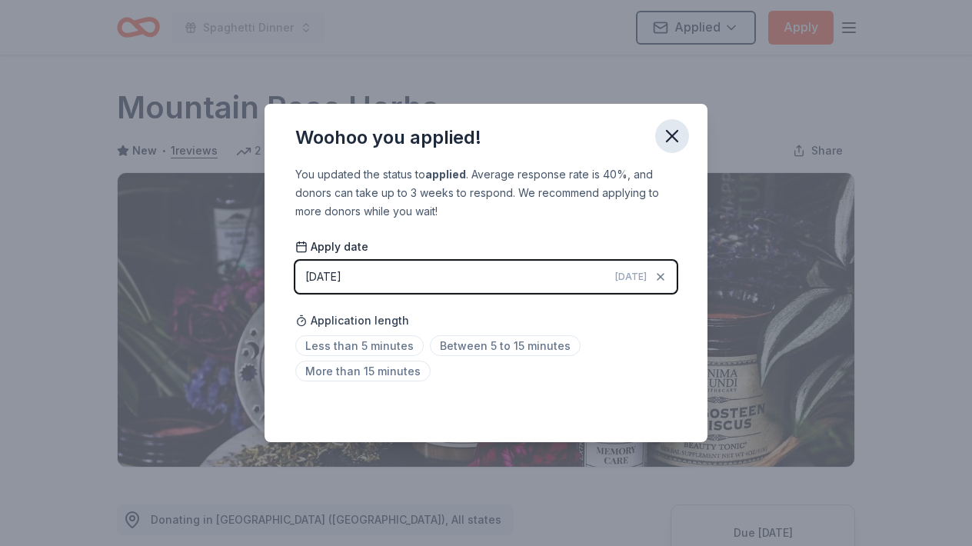
click at [673, 141] on icon "button" at bounding box center [672, 136] width 22 height 22
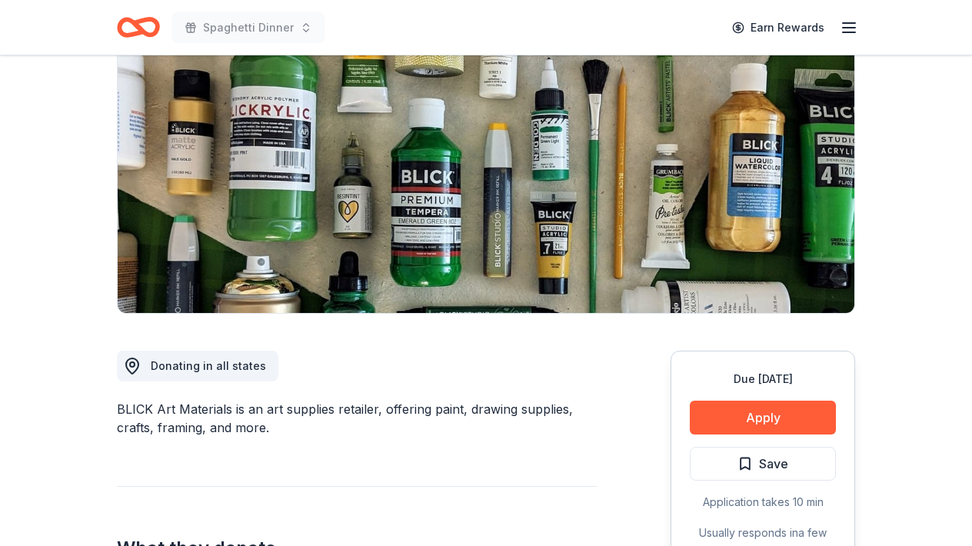
scroll to position [184, 0]
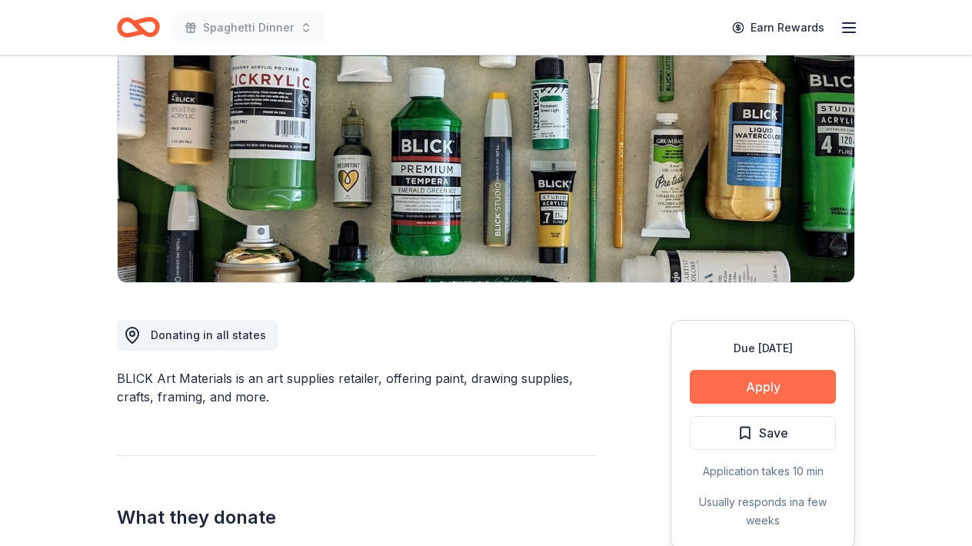
click at [773, 383] on button "Apply" at bounding box center [763, 387] width 146 height 34
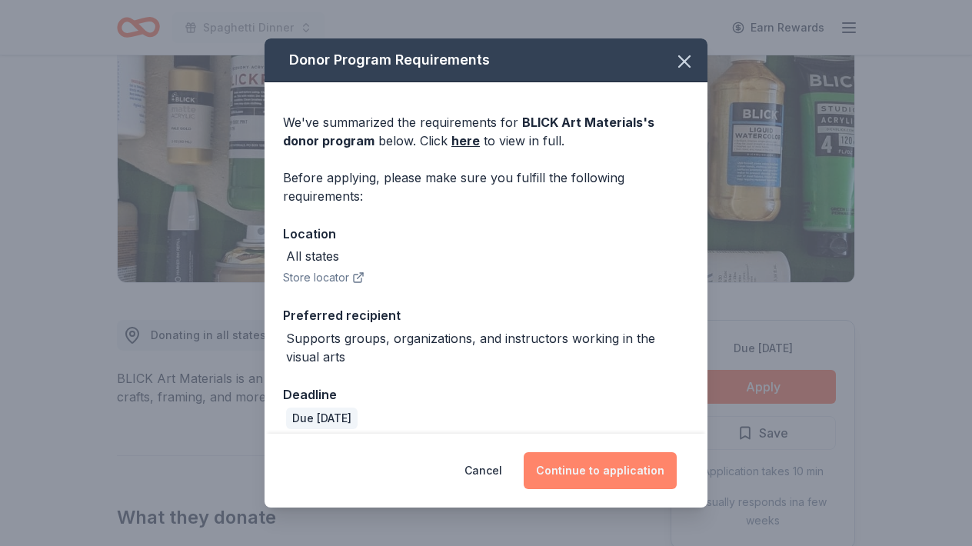
click at [603, 464] on button "Continue to application" at bounding box center [600, 470] width 153 height 37
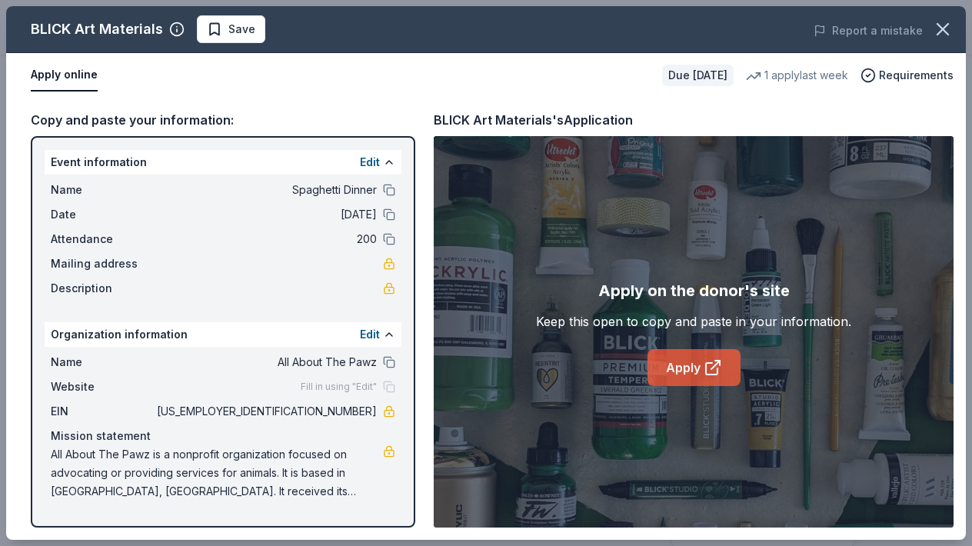
click at [720, 374] on icon at bounding box center [712, 367] width 18 height 18
click at [237, 29] on span "Save" at bounding box center [241, 29] width 27 height 18
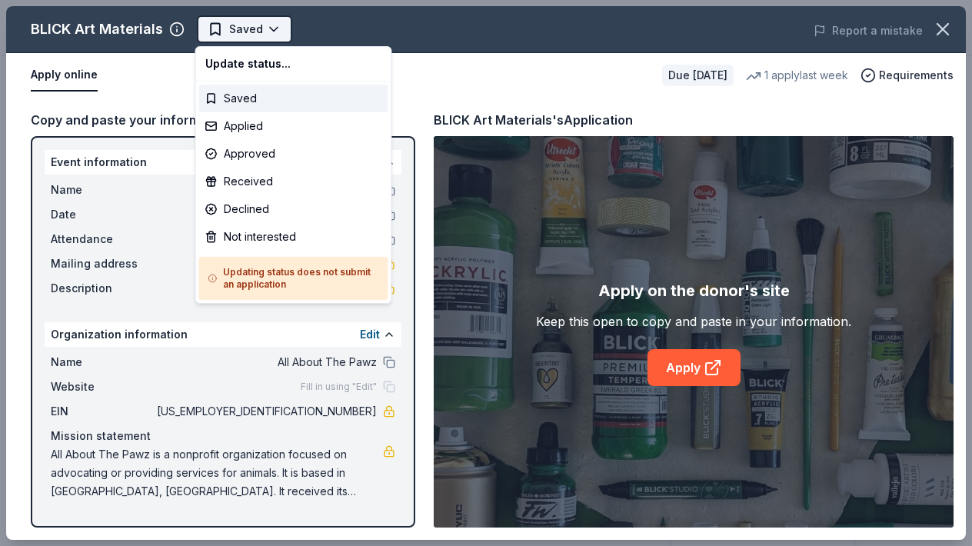
click at [268, 28] on body "Spaghetti Dinner Earn Rewards Due in 50 days Share BLICK Art Materials 4.5 • 4 …" at bounding box center [486, 273] width 972 height 546
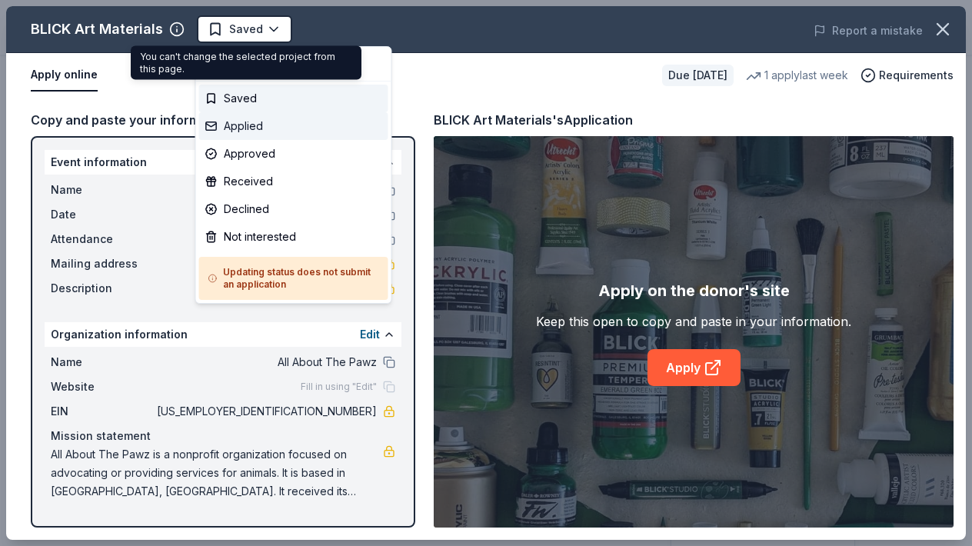
click at [220, 128] on div "Applied" at bounding box center [293, 126] width 189 height 28
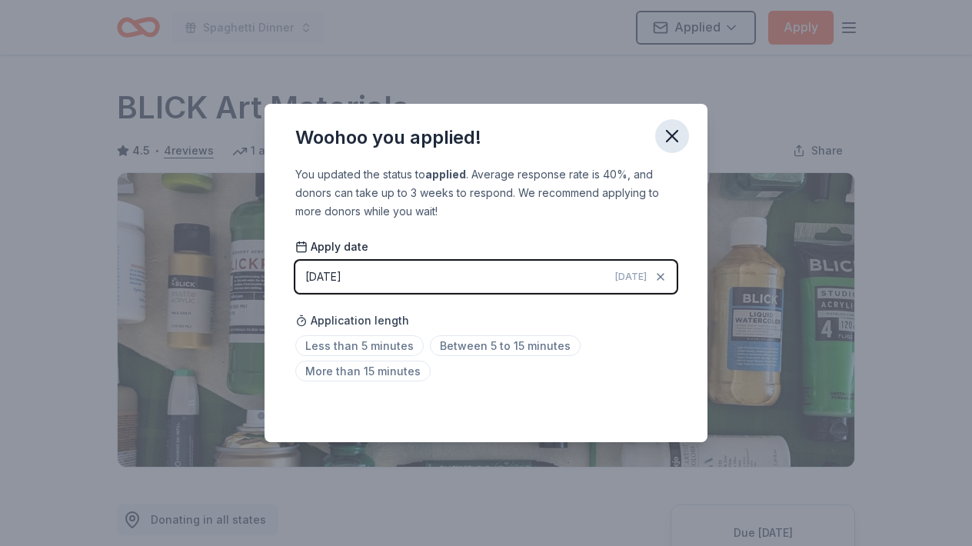
click at [679, 136] on icon "button" at bounding box center [672, 136] width 22 height 22
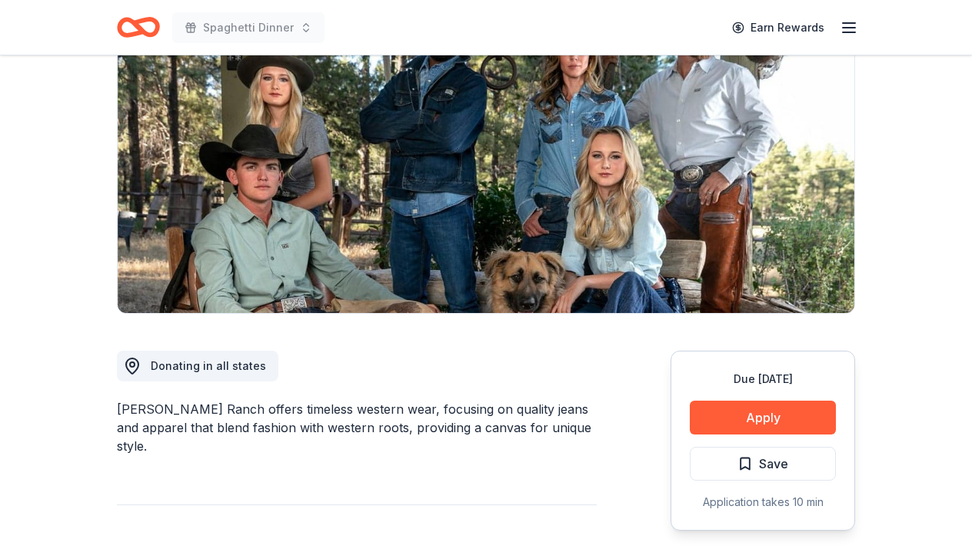
scroll to position [184, 0]
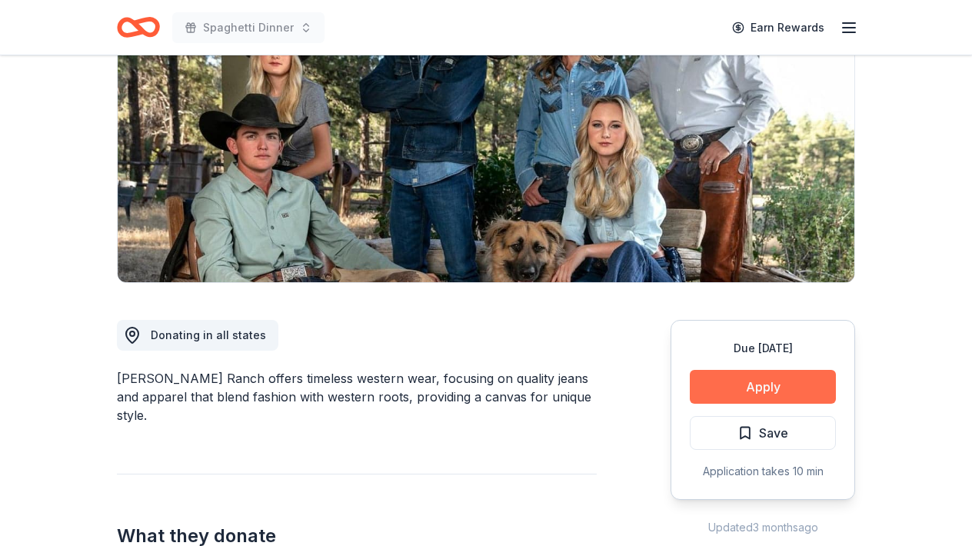
click at [793, 396] on button "Apply" at bounding box center [763, 387] width 146 height 34
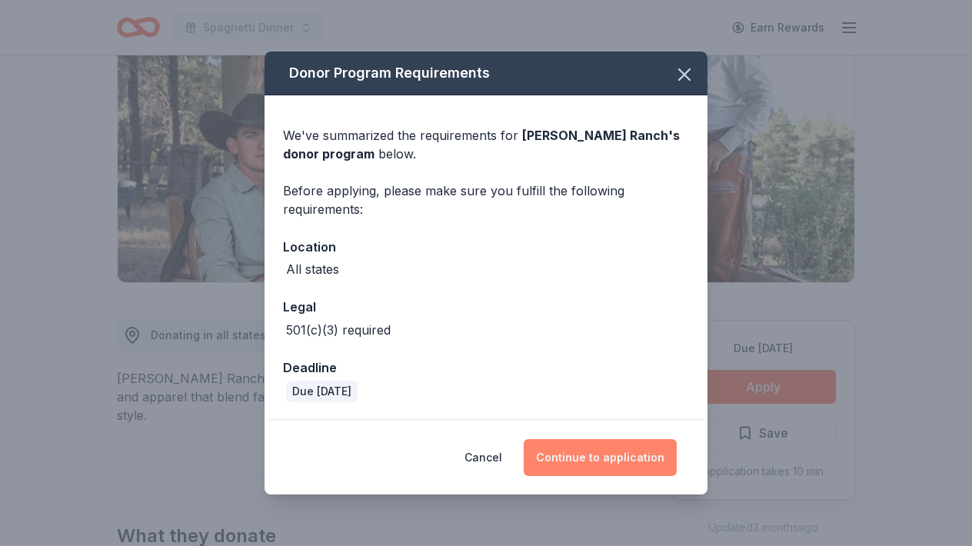
click at [590, 461] on button "Continue to application" at bounding box center [600, 457] width 153 height 37
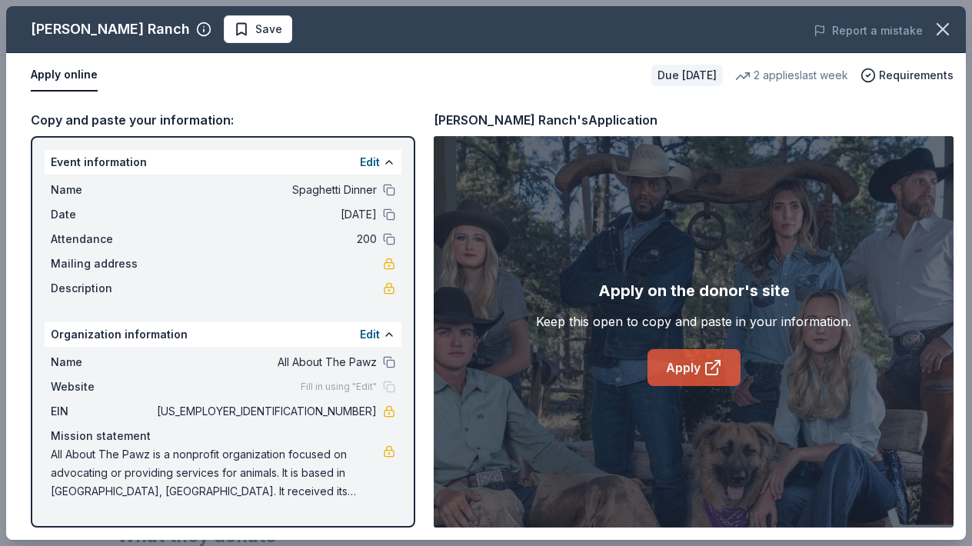
click at [709, 369] on icon at bounding box center [712, 367] width 18 height 18
click at [234, 32] on span "Save" at bounding box center [258, 29] width 48 height 18
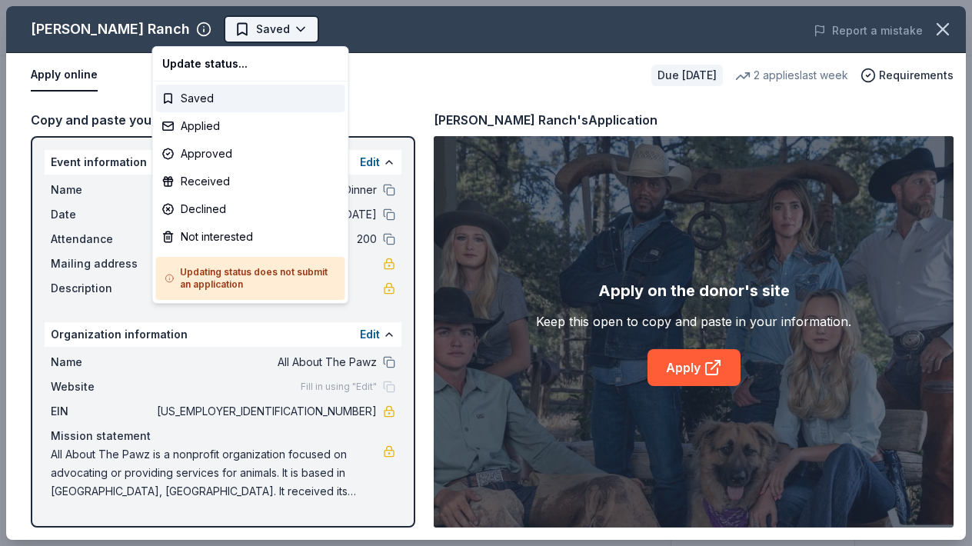
click at [228, 21] on body "Spaghetti Dinner Earn Rewards Due [DATE] Share [PERSON_NAME] Ranch New 2 applie…" at bounding box center [486, 273] width 972 height 546
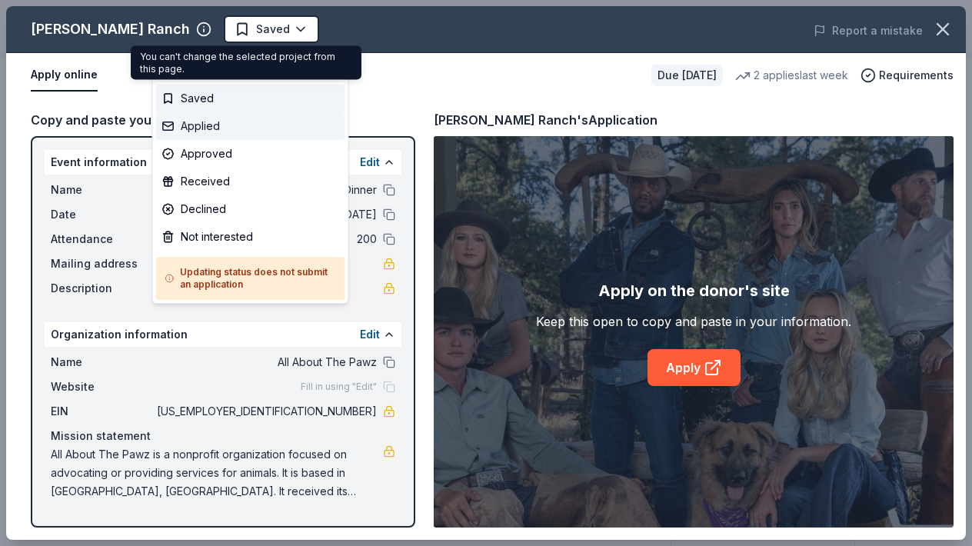
click at [168, 129] on div "Applied" at bounding box center [250, 126] width 189 height 28
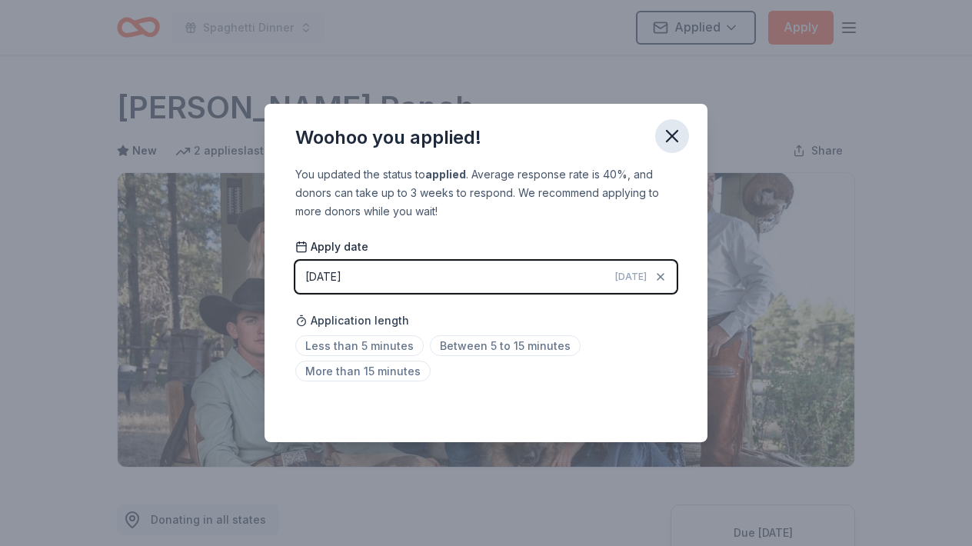
click at [674, 133] on icon "button" at bounding box center [672, 136] width 11 height 11
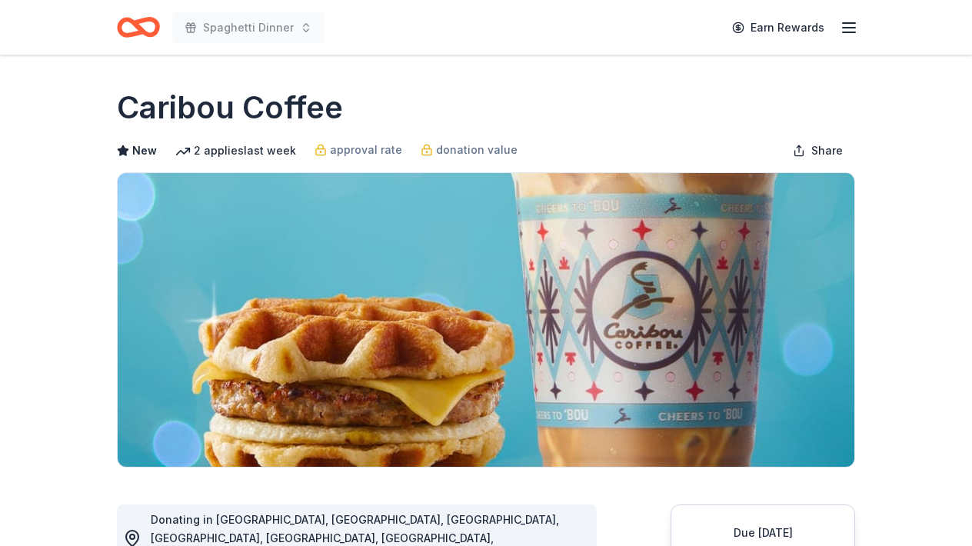
click at [676, 105] on div "Caribou Coffee" at bounding box center [486, 107] width 738 height 43
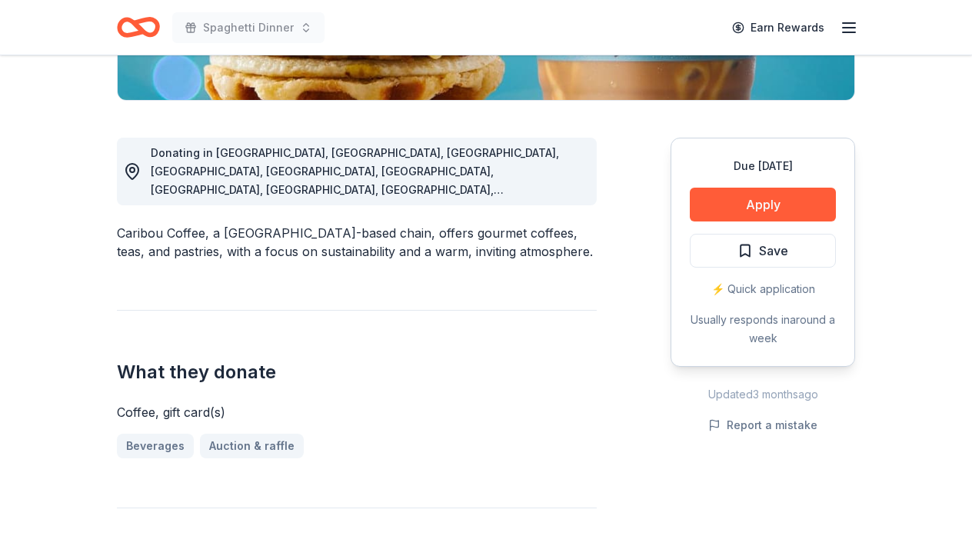
scroll to position [400, 0]
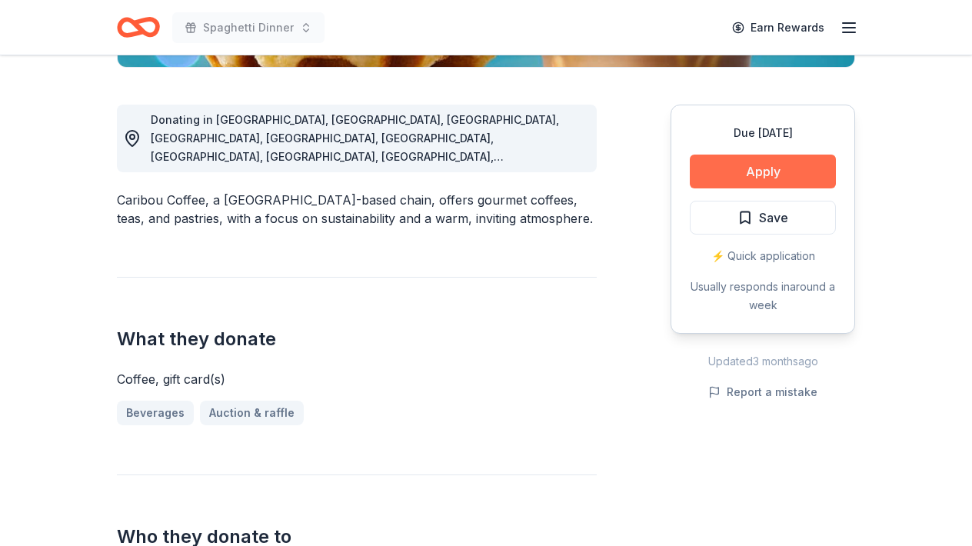
click at [768, 171] on button "Apply" at bounding box center [763, 172] width 146 height 34
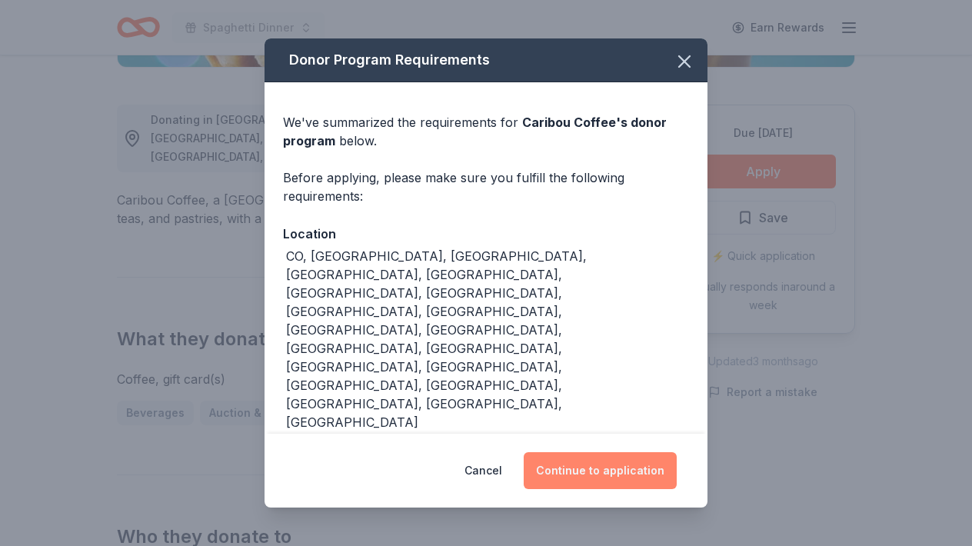
click at [589, 464] on button "Continue to application" at bounding box center [600, 470] width 153 height 37
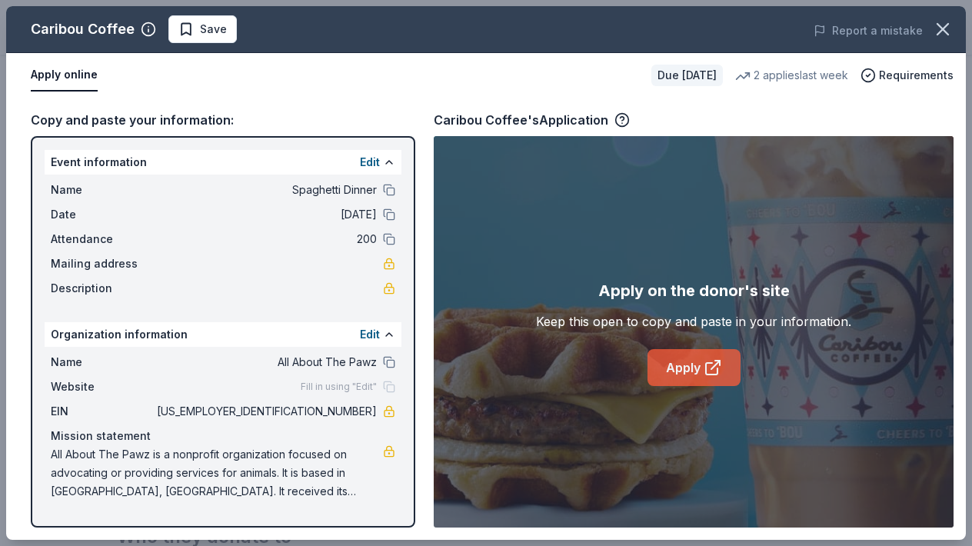
click at [688, 367] on link "Apply" at bounding box center [693, 367] width 93 height 37
